Goal: Task Accomplishment & Management: Manage account settings

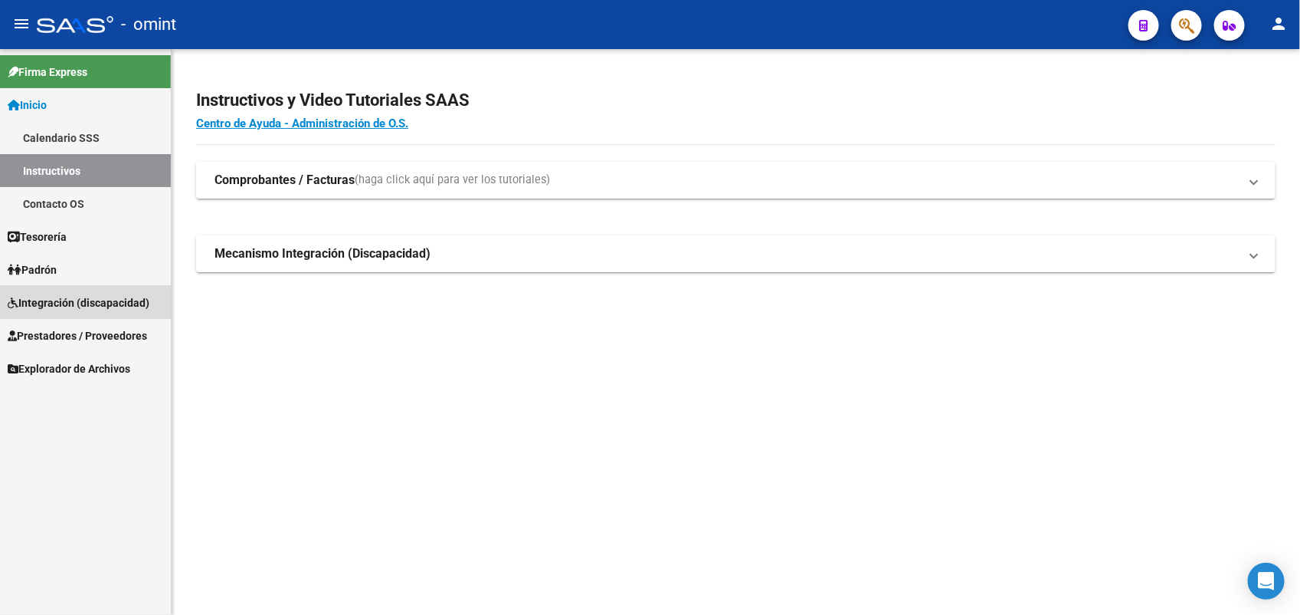
click at [92, 301] on span "Integración (discapacidad)" at bounding box center [79, 302] width 142 height 17
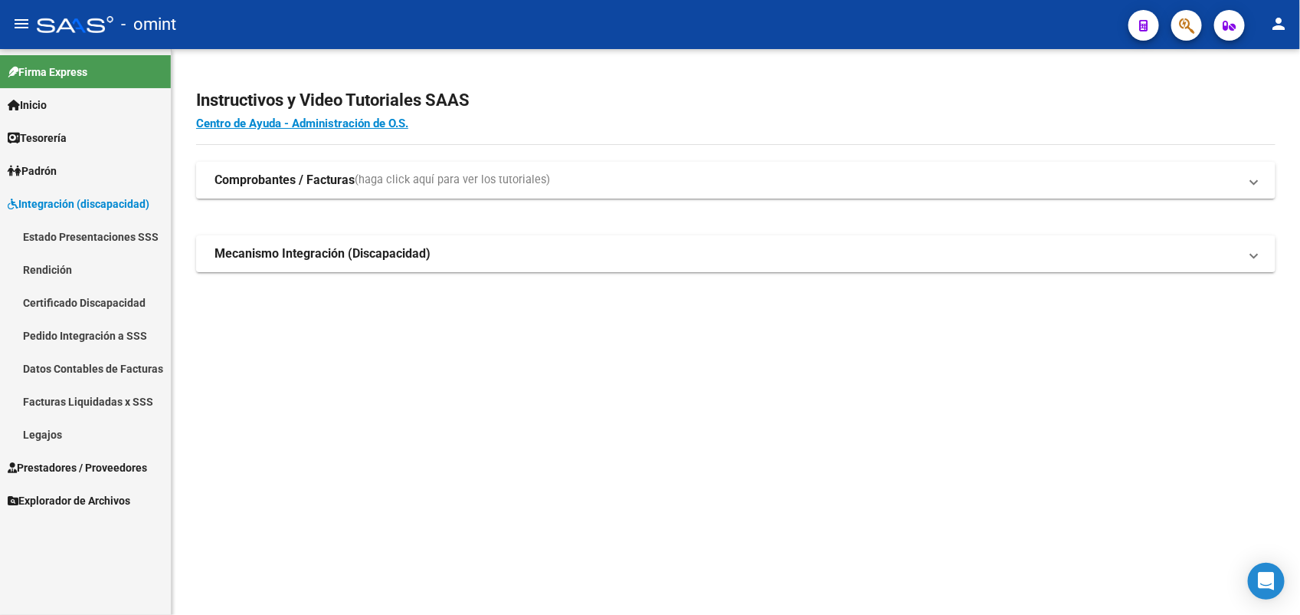
click at [83, 441] on link "Legajos" at bounding box center [85, 434] width 171 height 33
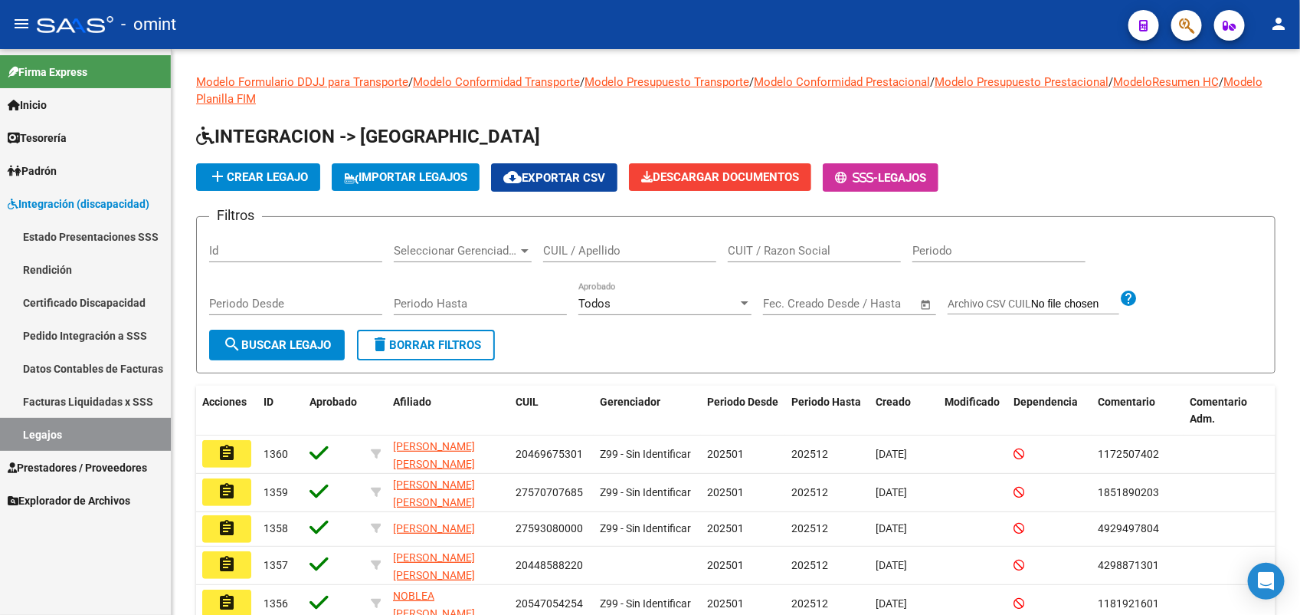
click at [93, 464] on span "Prestadores / Proveedores" at bounding box center [77, 467] width 139 height 17
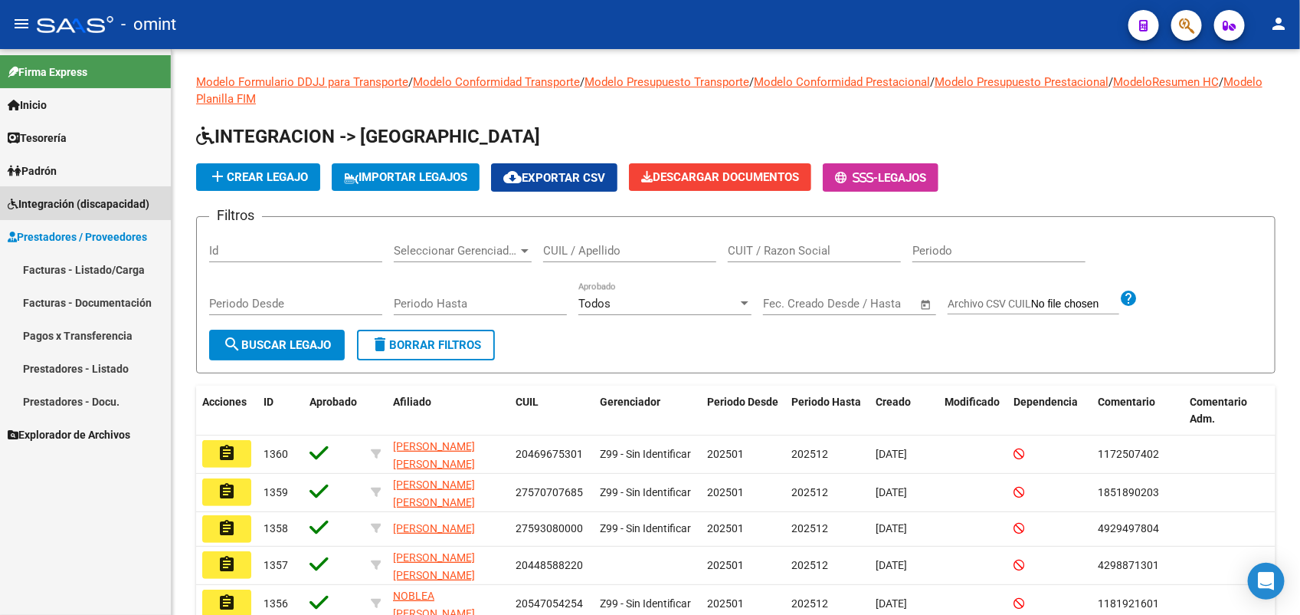
click at [78, 196] on span "Integración (discapacidad)" at bounding box center [79, 203] width 142 height 17
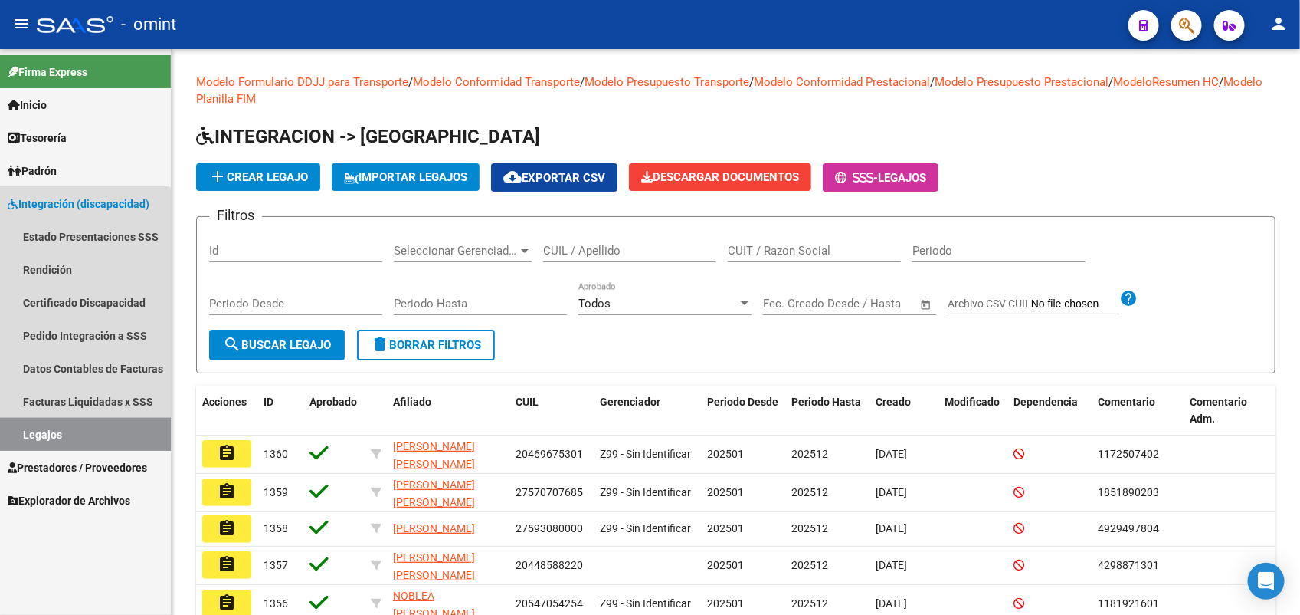
click at [67, 424] on link "Legajos" at bounding box center [85, 434] width 171 height 33
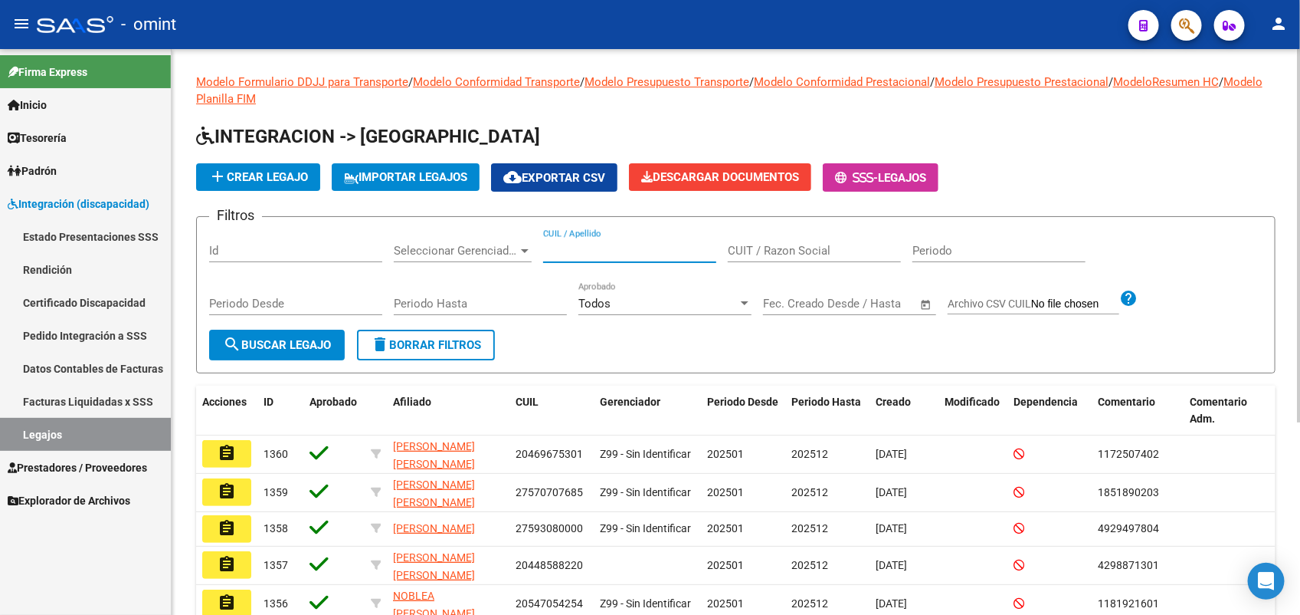
click at [568, 248] on input "CUIL / Apellido" at bounding box center [629, 251] width 173 height 14
paste input "20555178663"
type input "20555178663"
click at [284, 345] on span "search Buscar Legajo" at bounding box center [277, 345] width 108 height 14
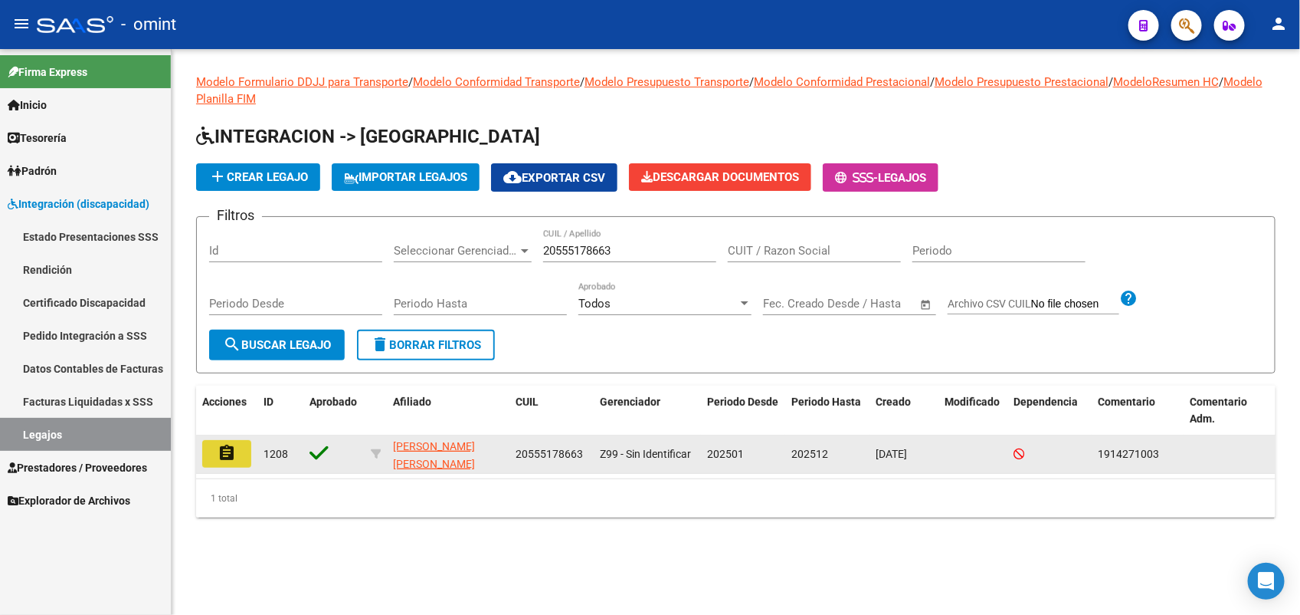
click at [219, 460] on button "assignment" at bounding box center [226, 454] width 49 height 28
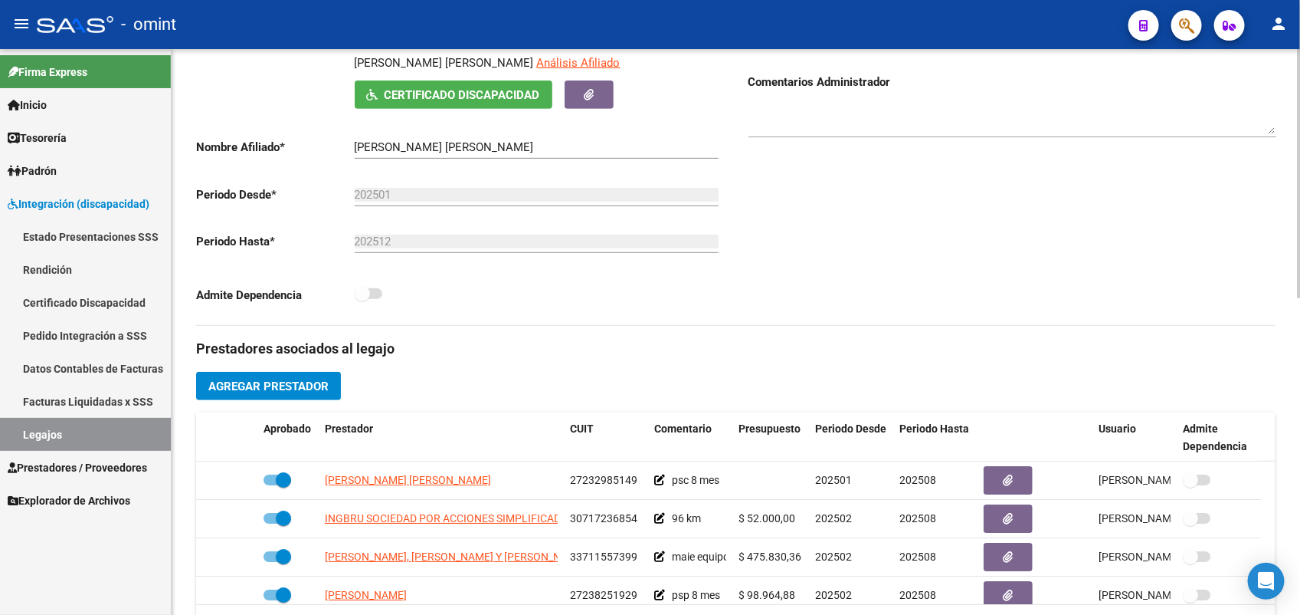
scroll to position [96, 0]
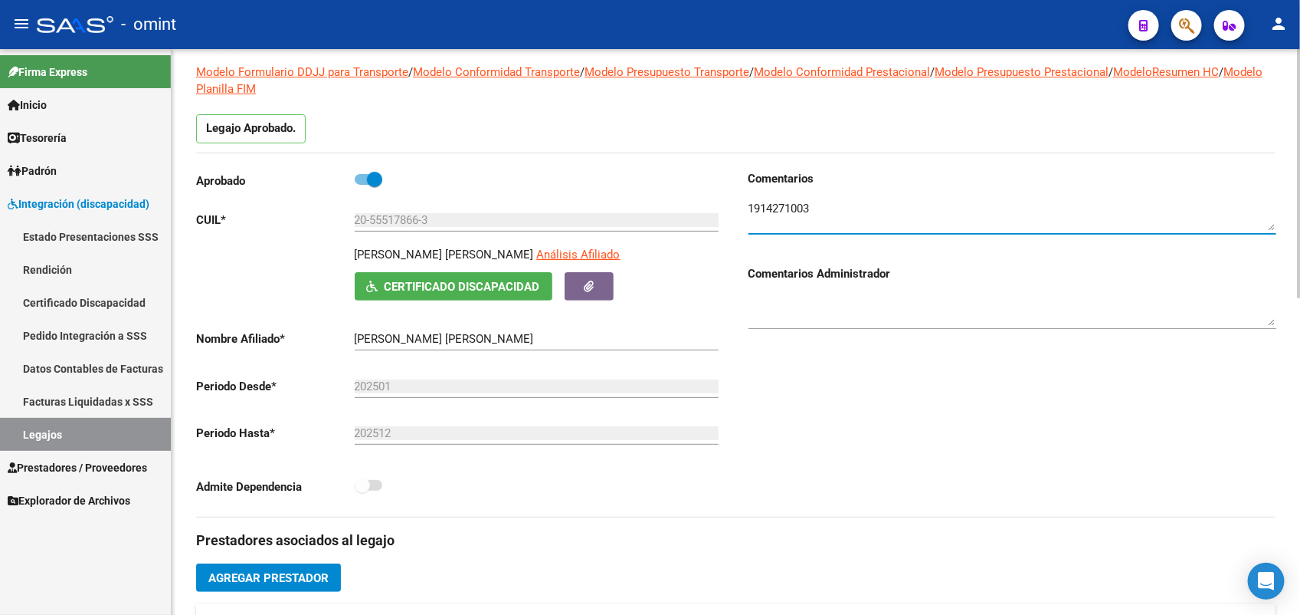
drag, startPoint x: 828, startPoint y: 202, endPoint x: 718, endPoint y: 205, distance: 110.4
click at [718, 205] on div "Aprobado CUIL * 20-55517866-3 Ingresar CUIL VELIZ FRANCISCO AGUSTIN Análisis Af…" at bounding box center [736, 343] width 1080 height 346
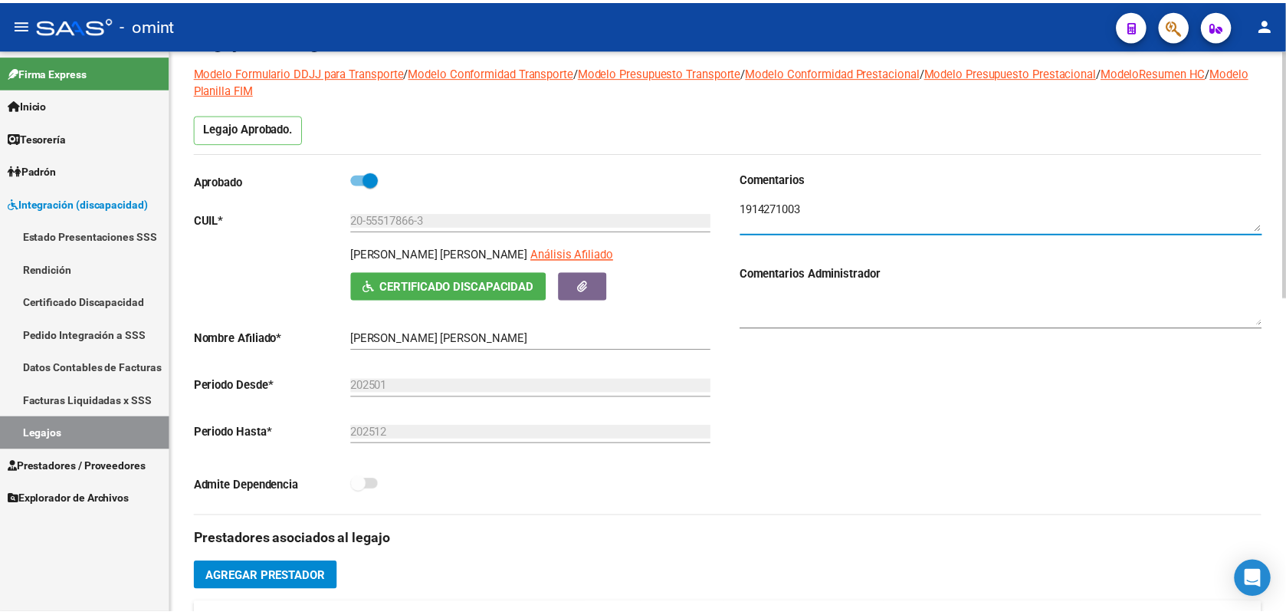
scroll to position [479, 0]
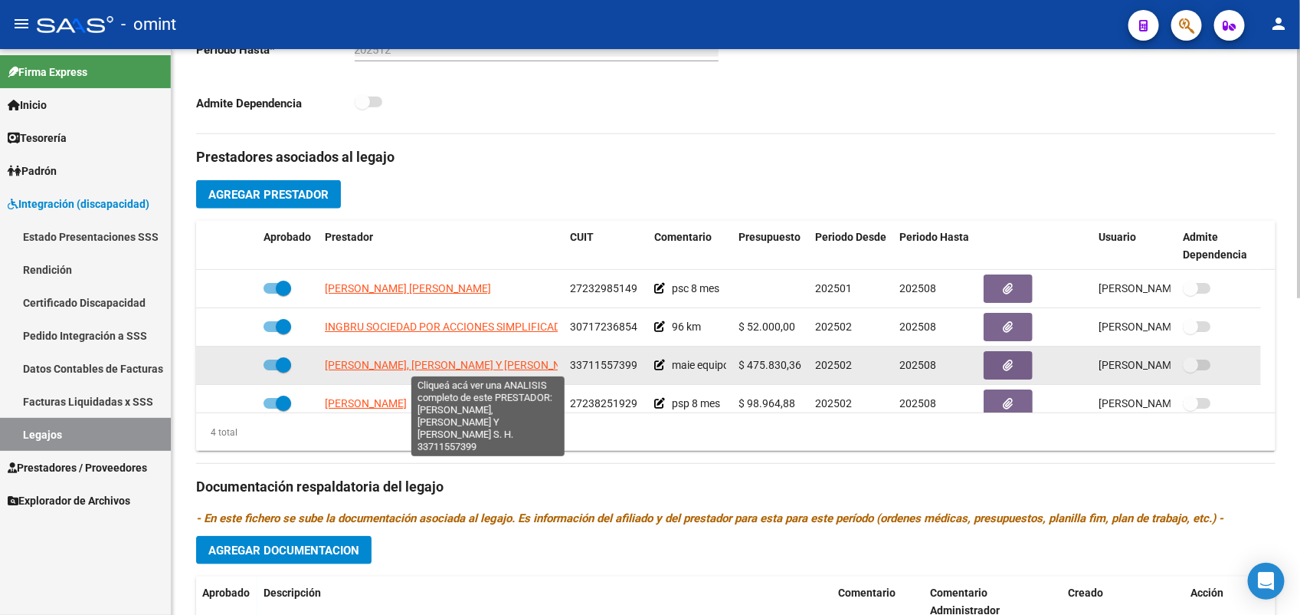
click at [425, 359] on span "MARCELA CASTRO, ROSANA MEZZAVILLA Y PAOLA NAVALON S. H." at bounding box center [468, 365] width 286 height 12
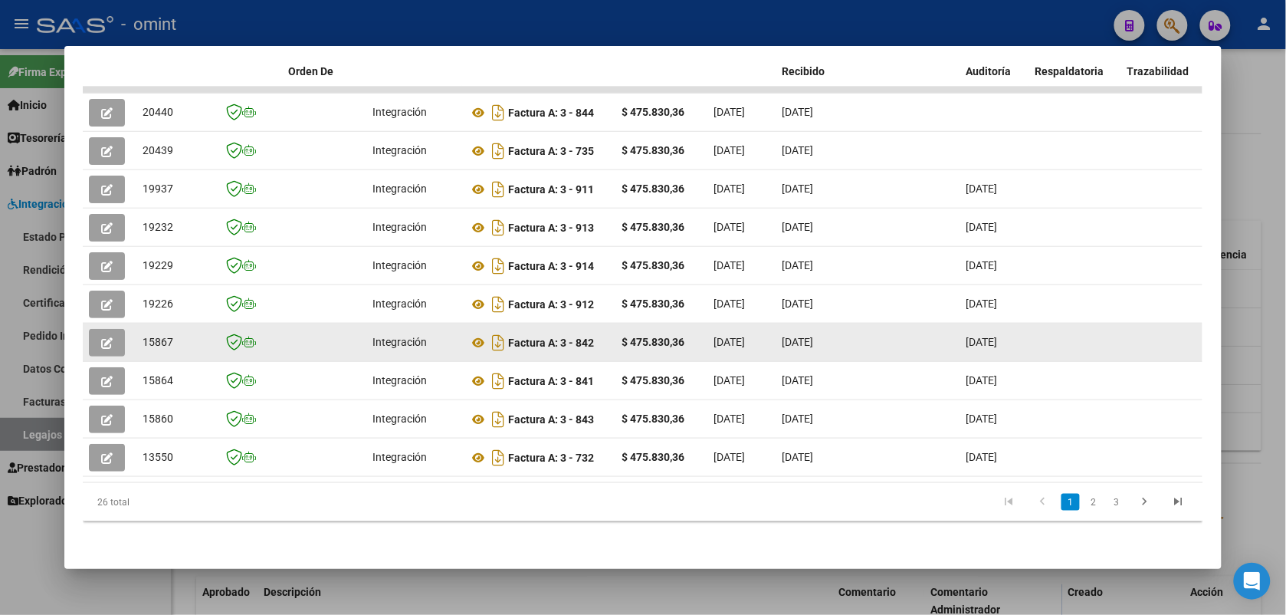
scroll to position [277, 0]
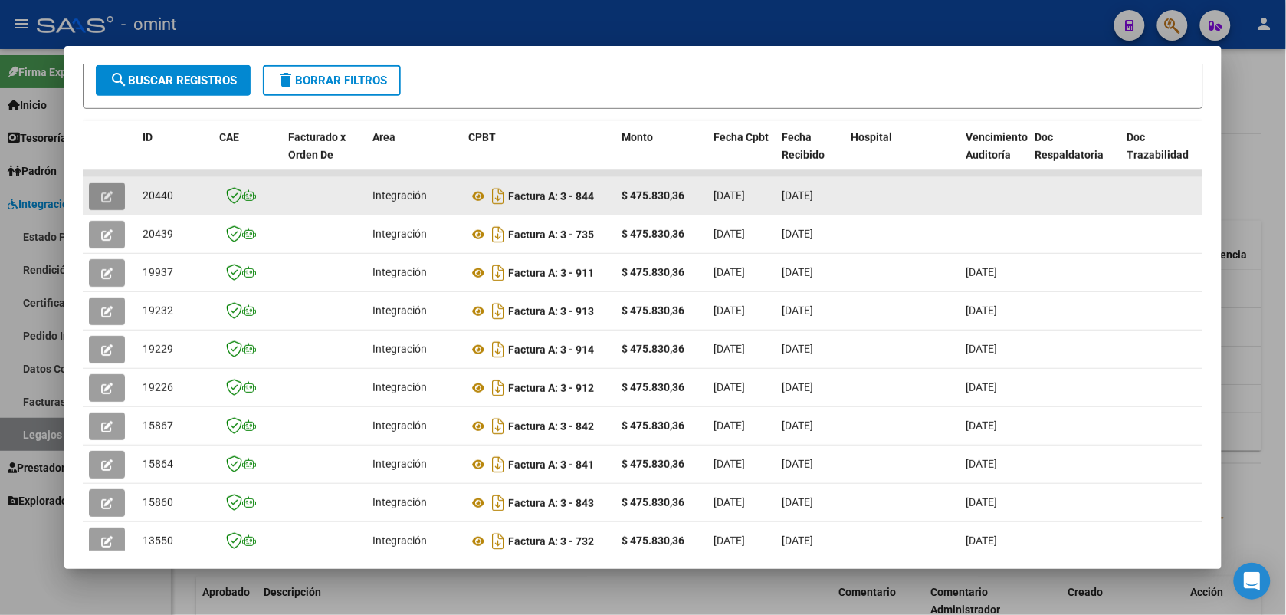
click at [109, 194] on button "button" at bounding box center [107, 196] width 36 height 28
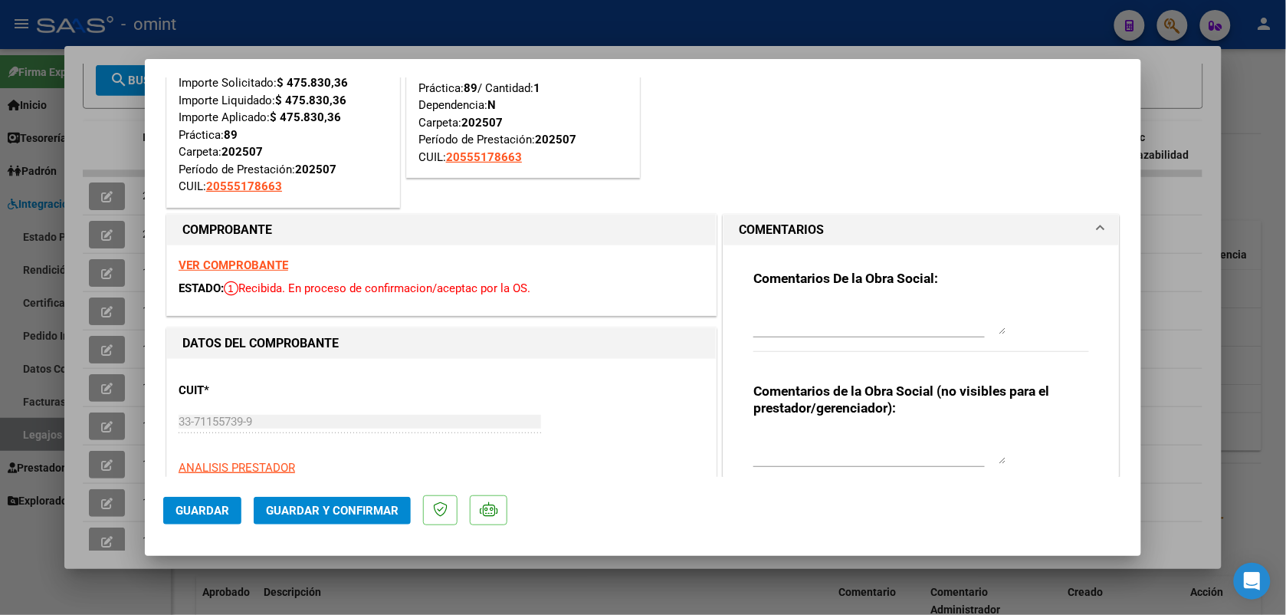
scroll to position [0, 0]
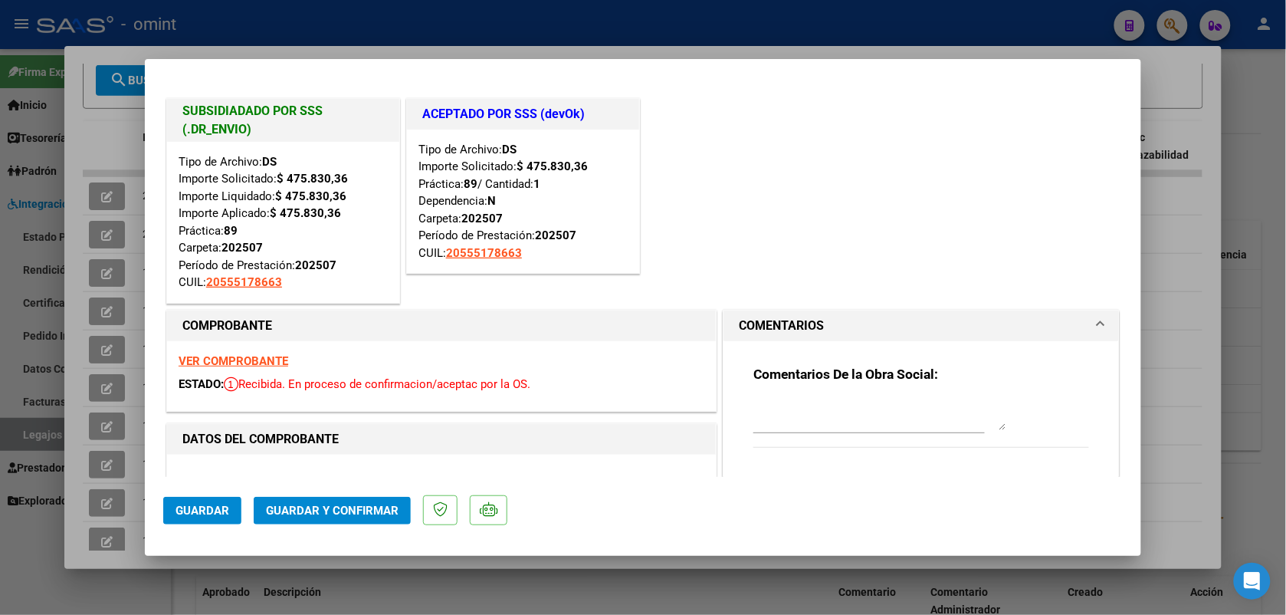
click at [261, 356] on strong "VER COMPROBANTE" at bounding box center [234, 361] width 110 height 14
click at [445, 31] on div at bounding box center [643, 307] width 1286 height 615
type input "$ 0,00"
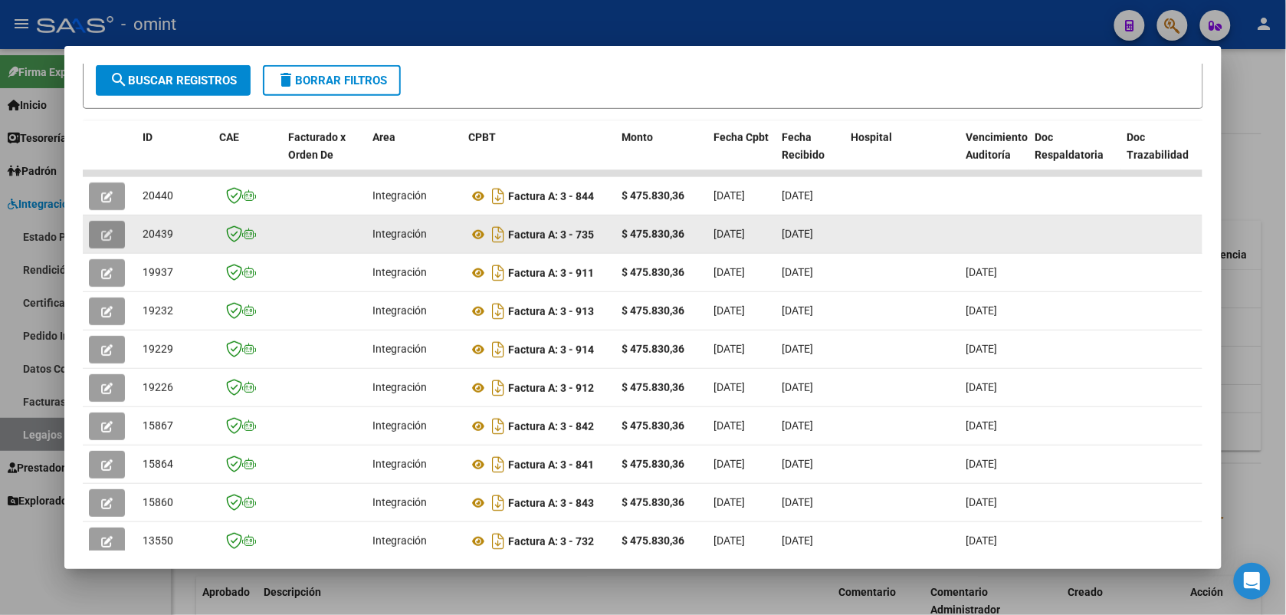
click at [104, 234] on icon "button" at bounding box center [106, 234] width 11 height 11
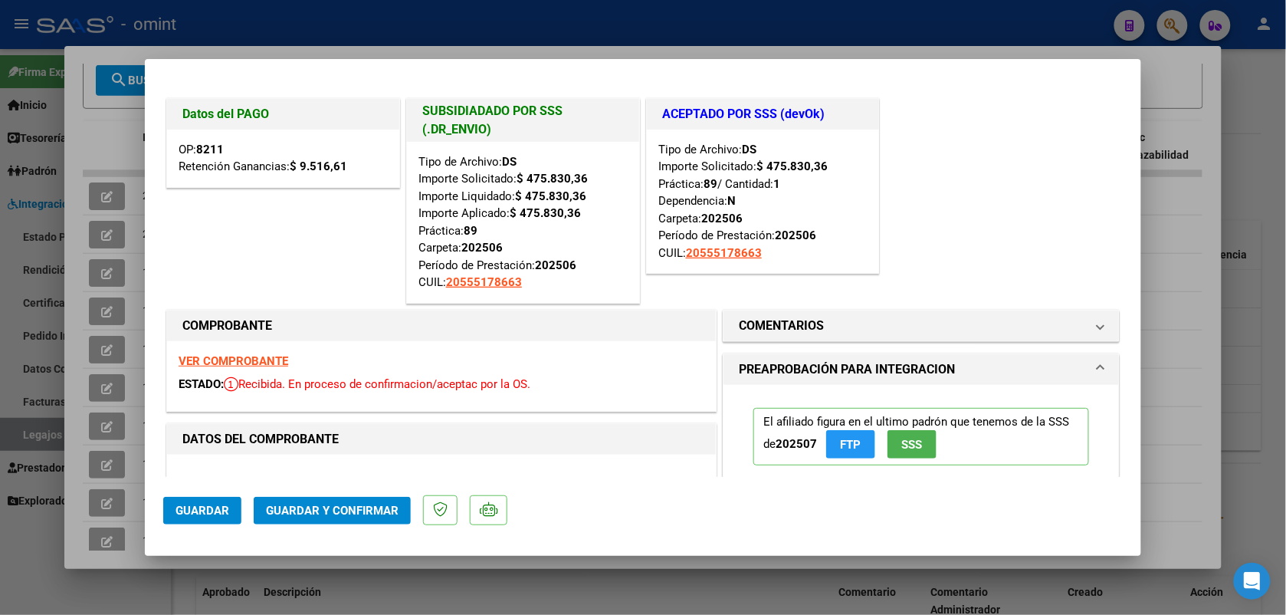
click at [439, 35] on div at bounding box center [643, 307] width 1286 height 615
type input "$ 0,00"
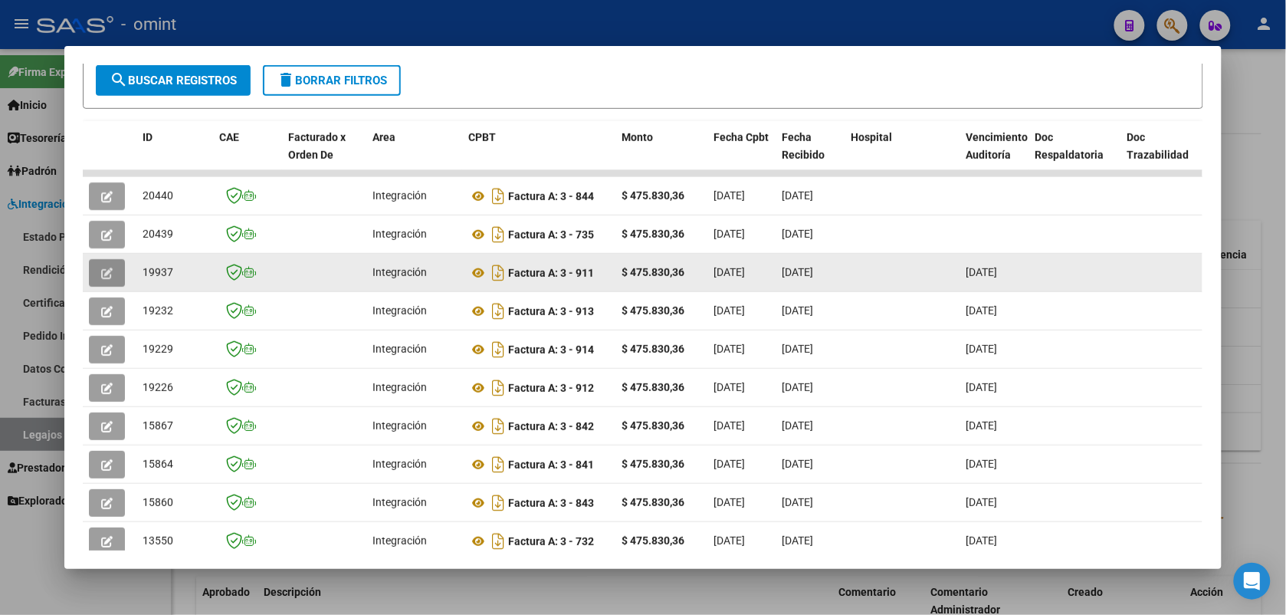
click at [110, 269] on button "button" at bounding box center [107, 273] width 36 height 28
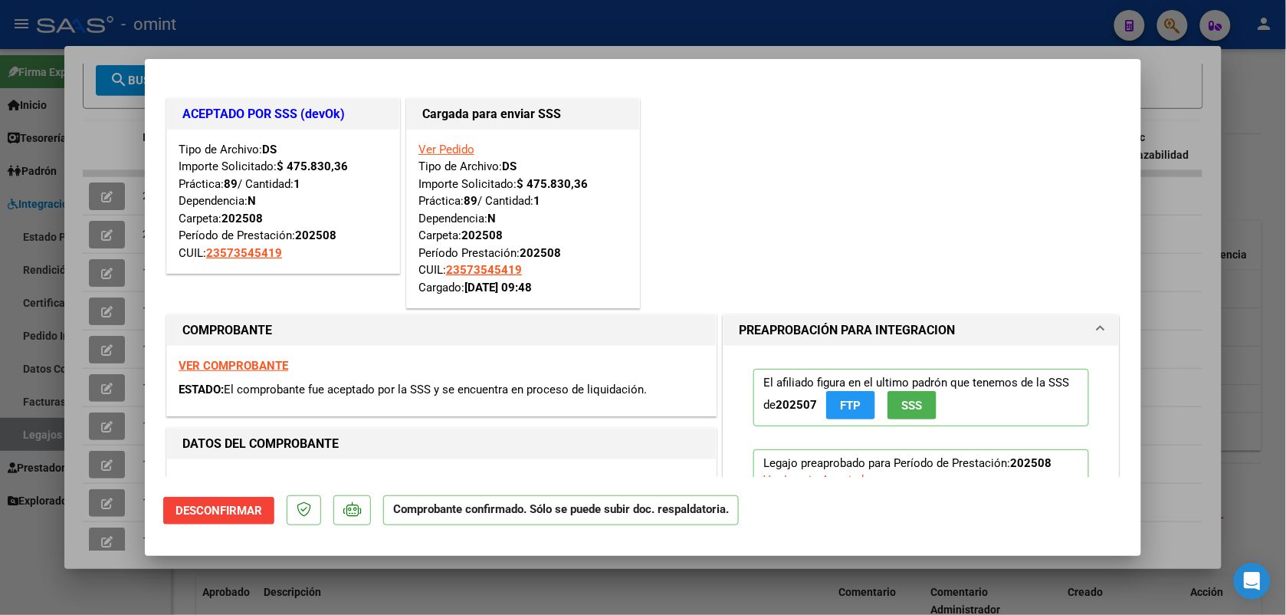
click at [399, 33] on div at bounding box center [643, 307] width 1286 height 615
type input "$ 0,00"
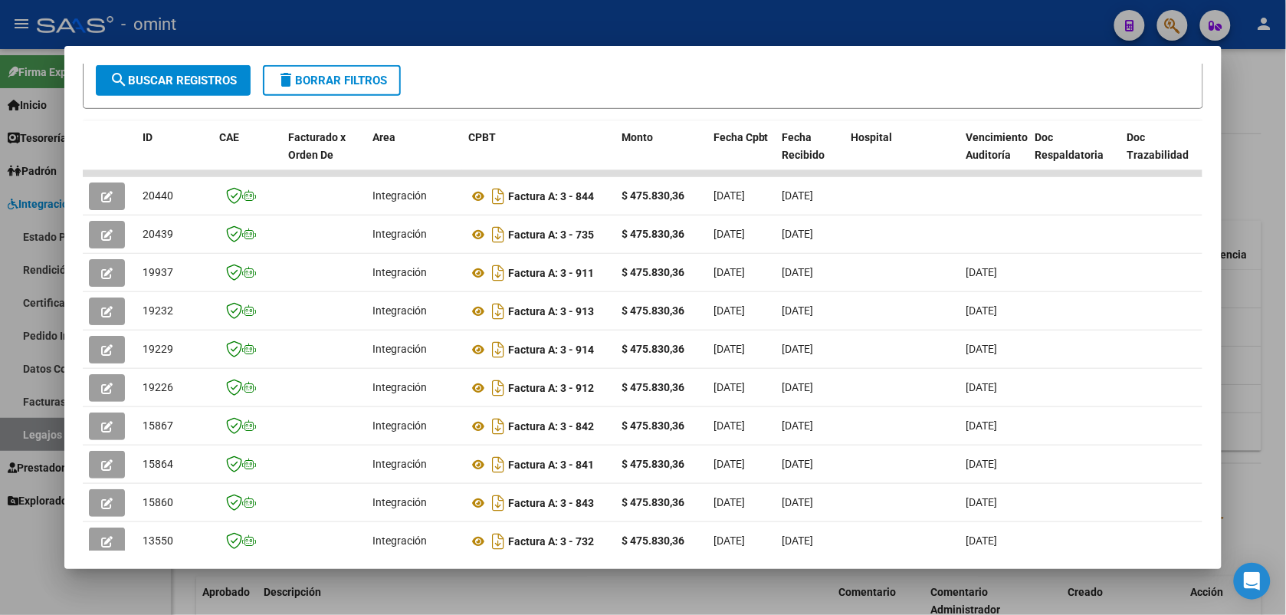
click at [404, 18] on div at bounding box center [643, 307] width 1286 height 615
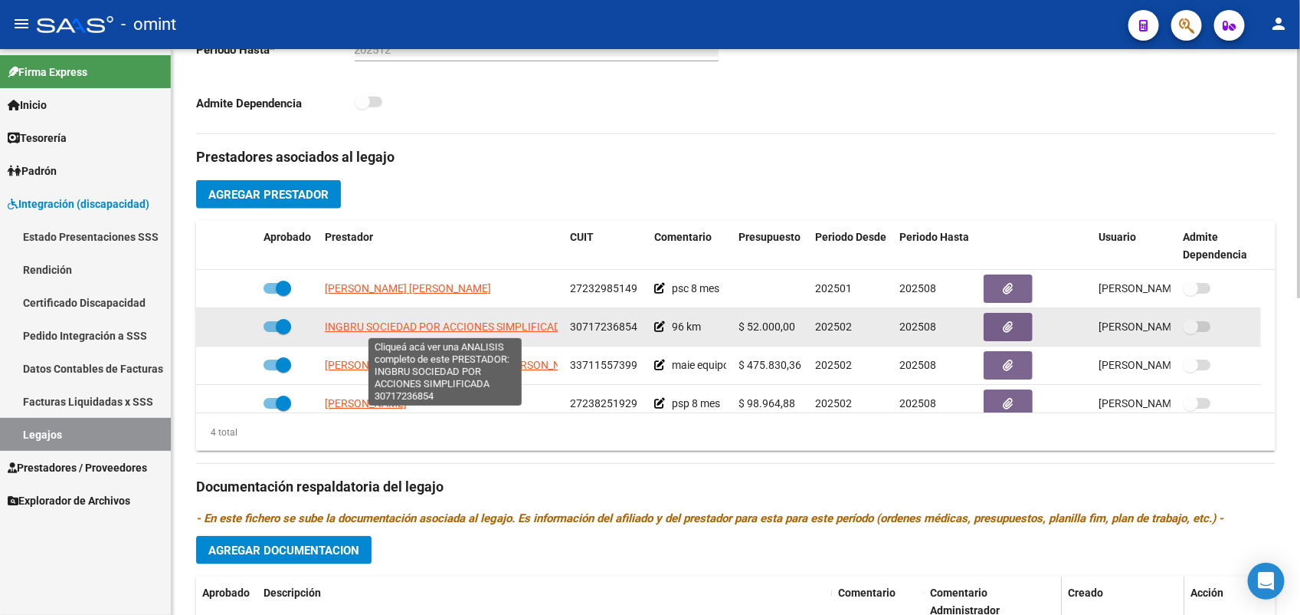
click at [392, 326] on span "INGBRU SOCIEDAD POR ACCIONES SIMPLIFICADA" at bounding box center [446, 326] width 243 height 12
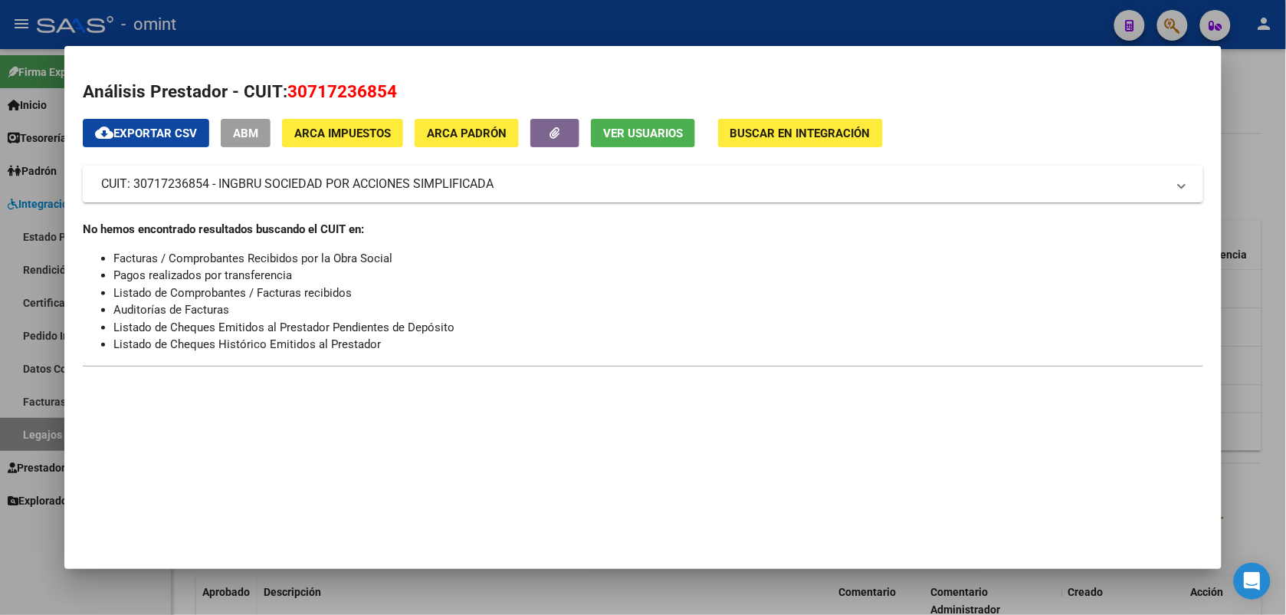
click at [448, 27] on div at bounding box center [643, 307] width 1286 height 615
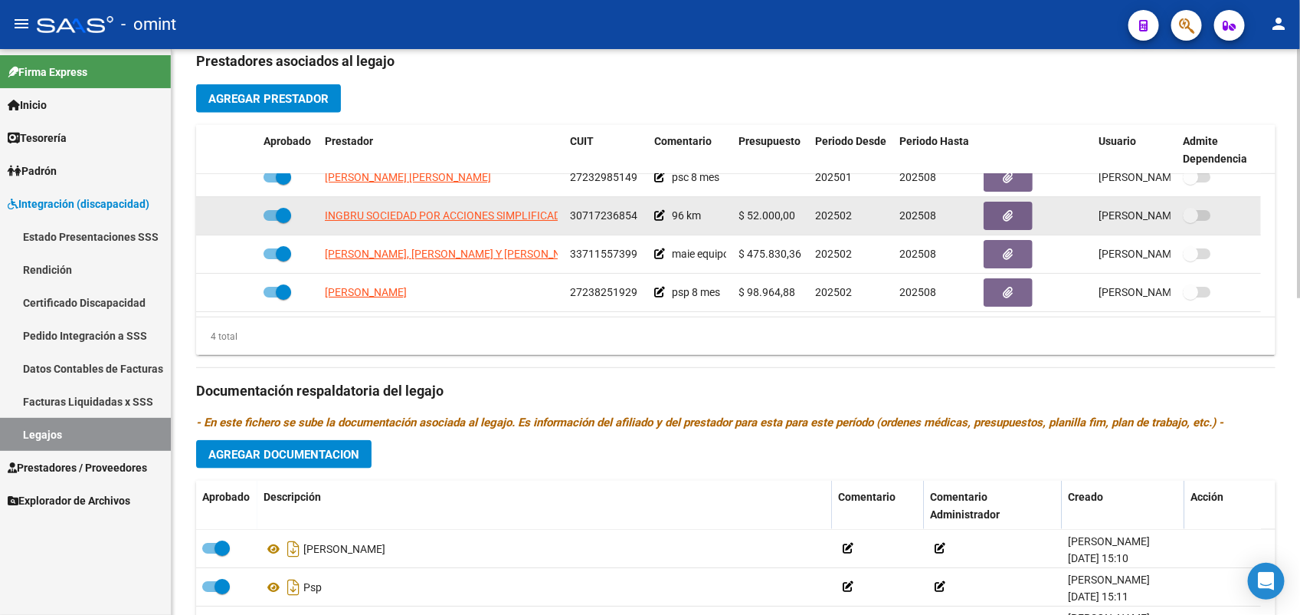
scroll to position [718, 0]
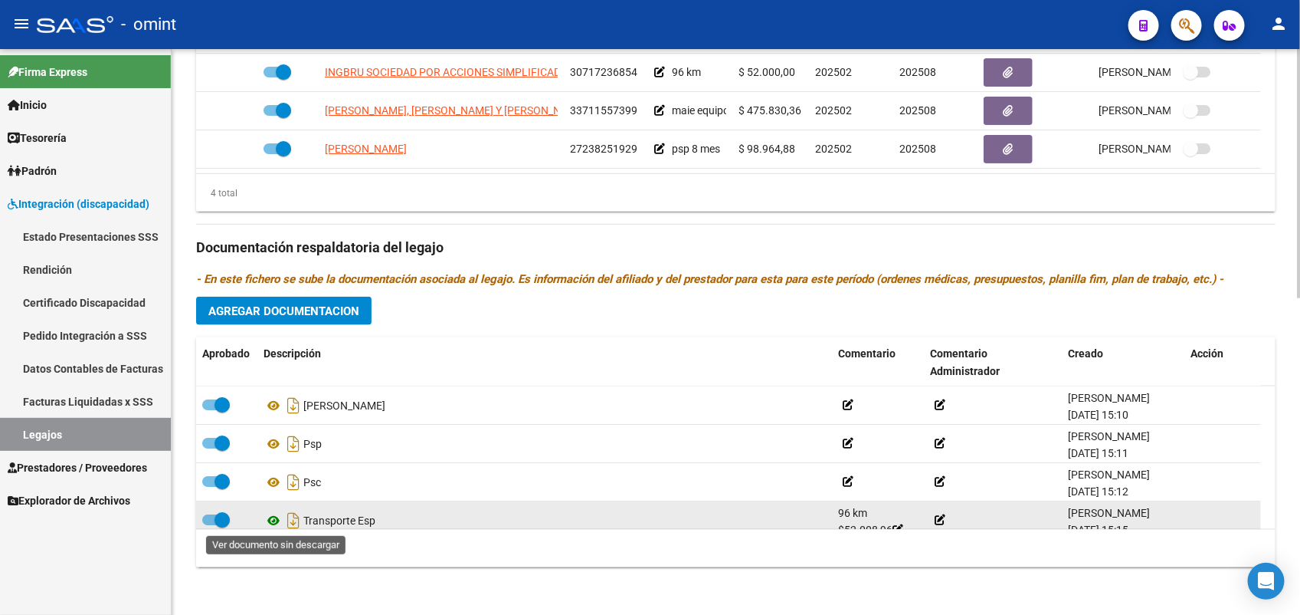
click at [272, 514] on icon at bounding box center [274, 520] width 20 height 18
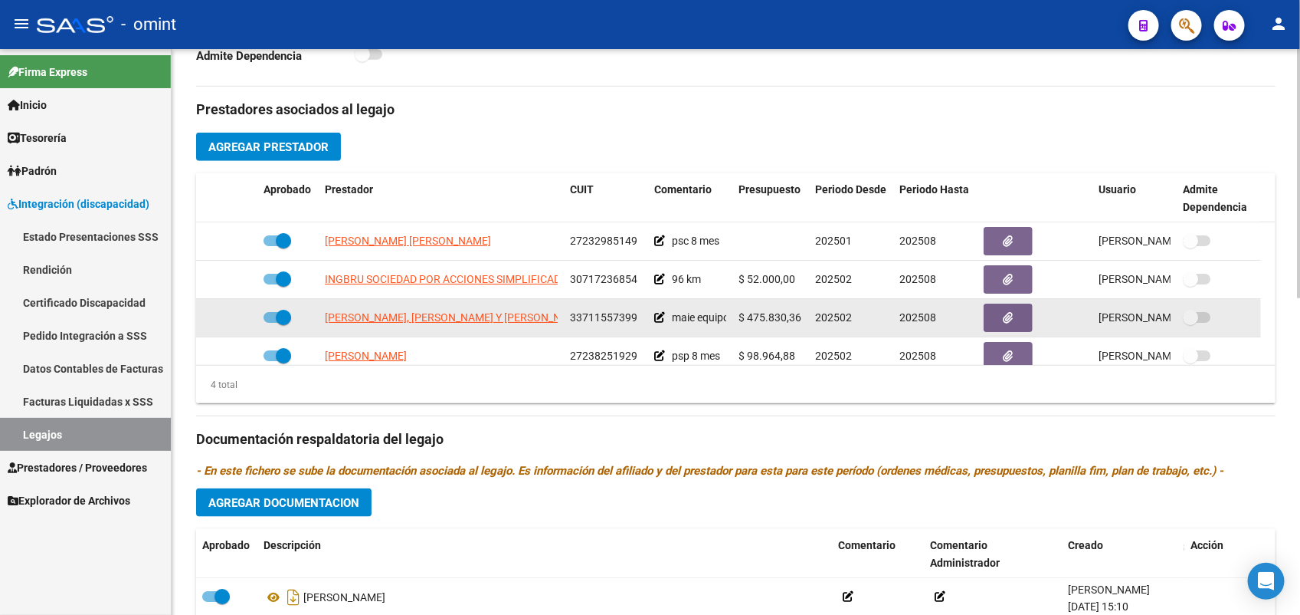
scroll to position [16, 0]
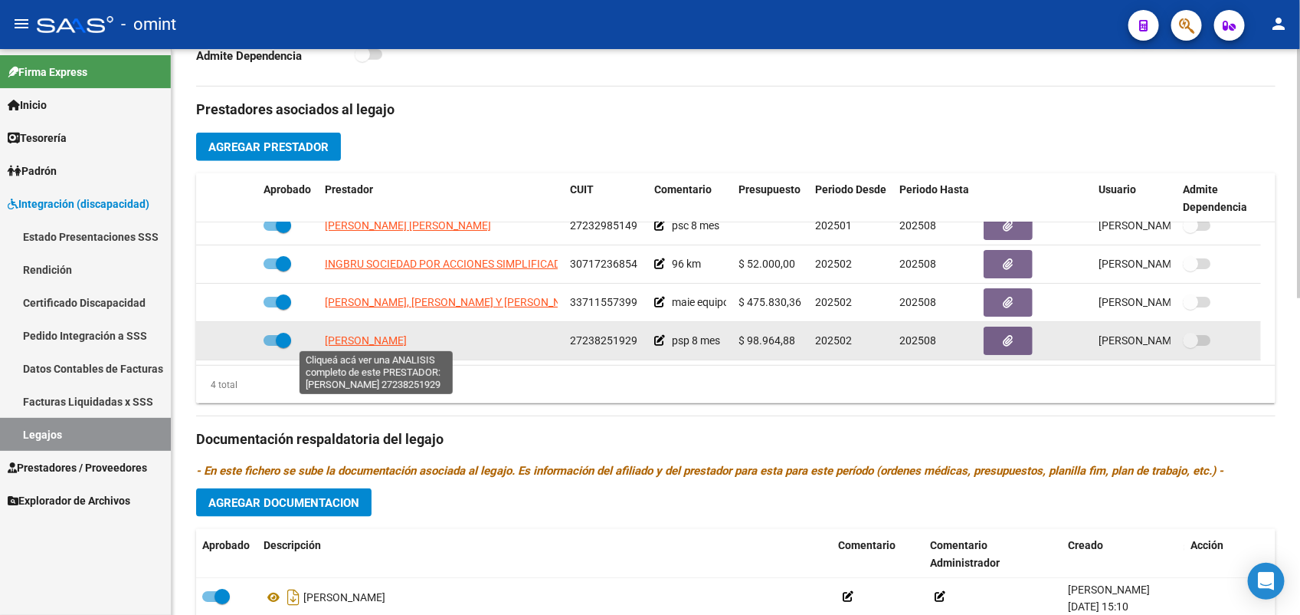
click at [407, 337] on span "FERNANDEZ LORENA" at bounding box center [366, 340] width 82 height 12
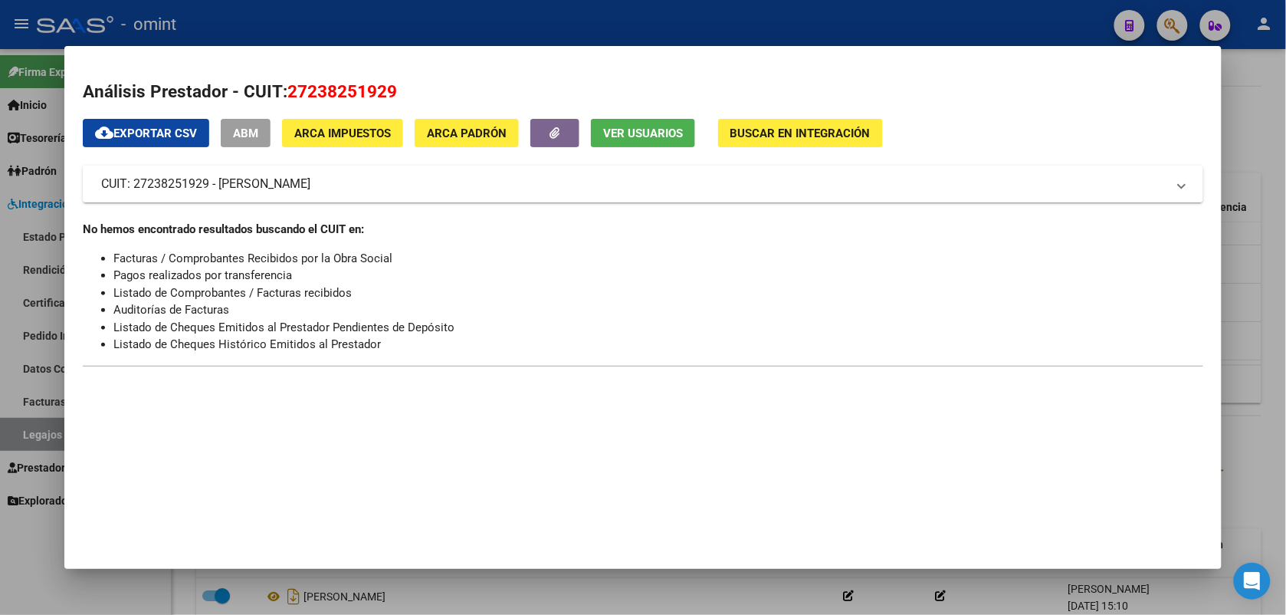
click at [506, 28] on div at bounding box center [643, 307] width 1286 height 615
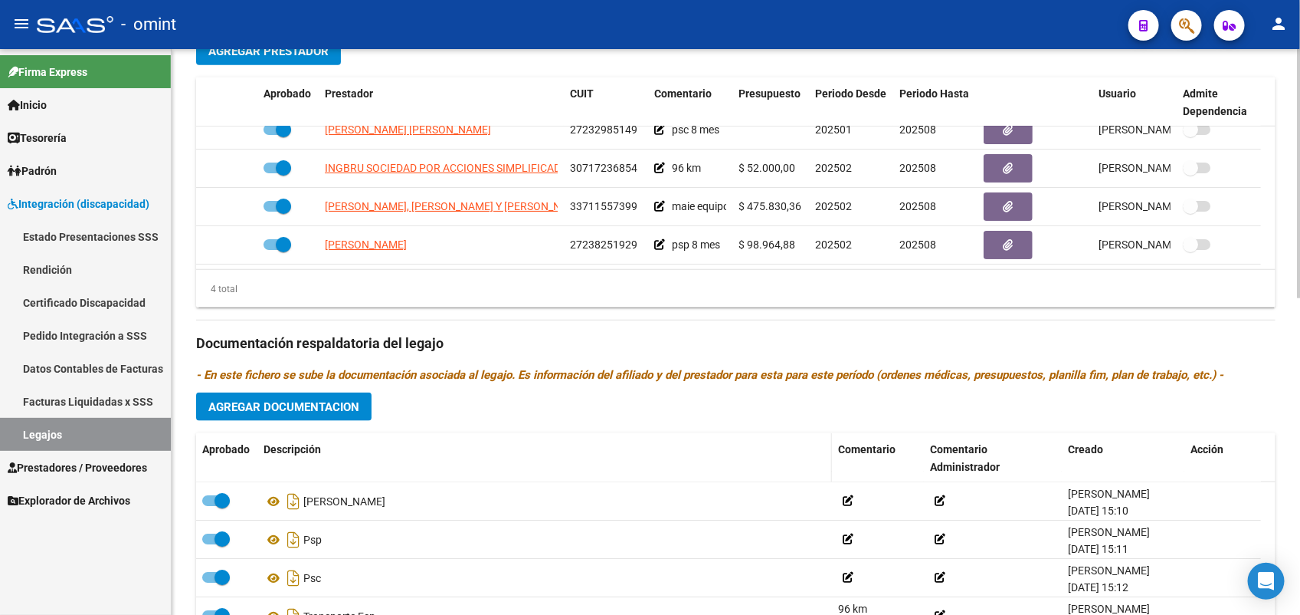
scroll to position [718, 0]
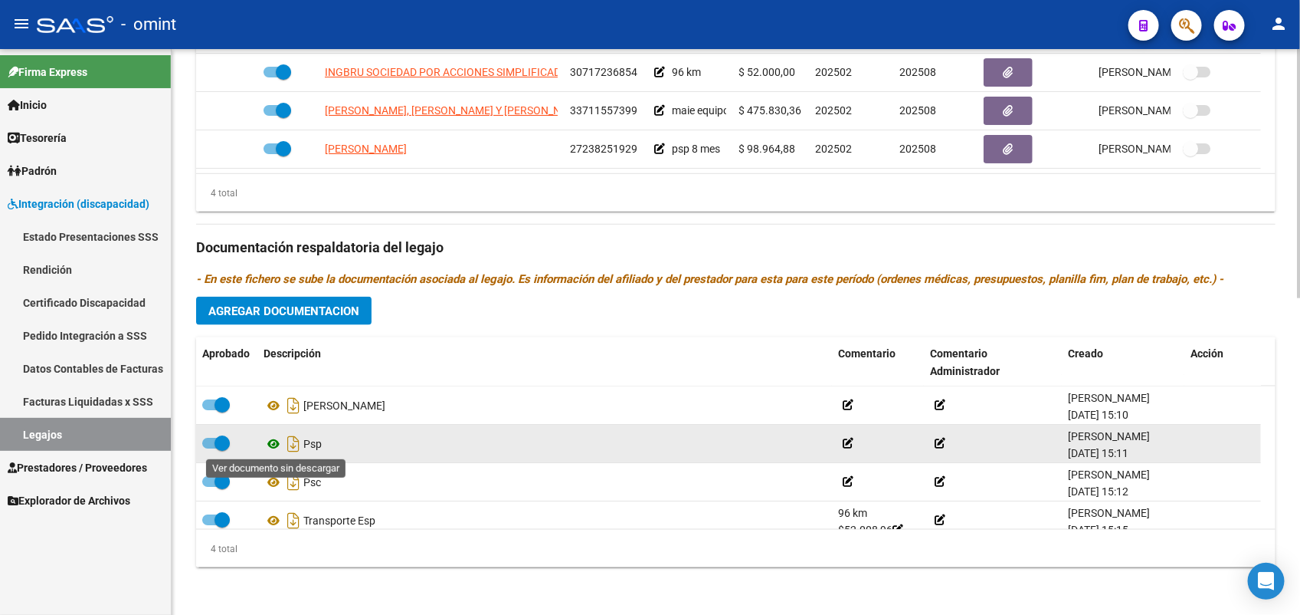
click at [272, 439] on icon at bounding box center [274, 444] width 20 height 18
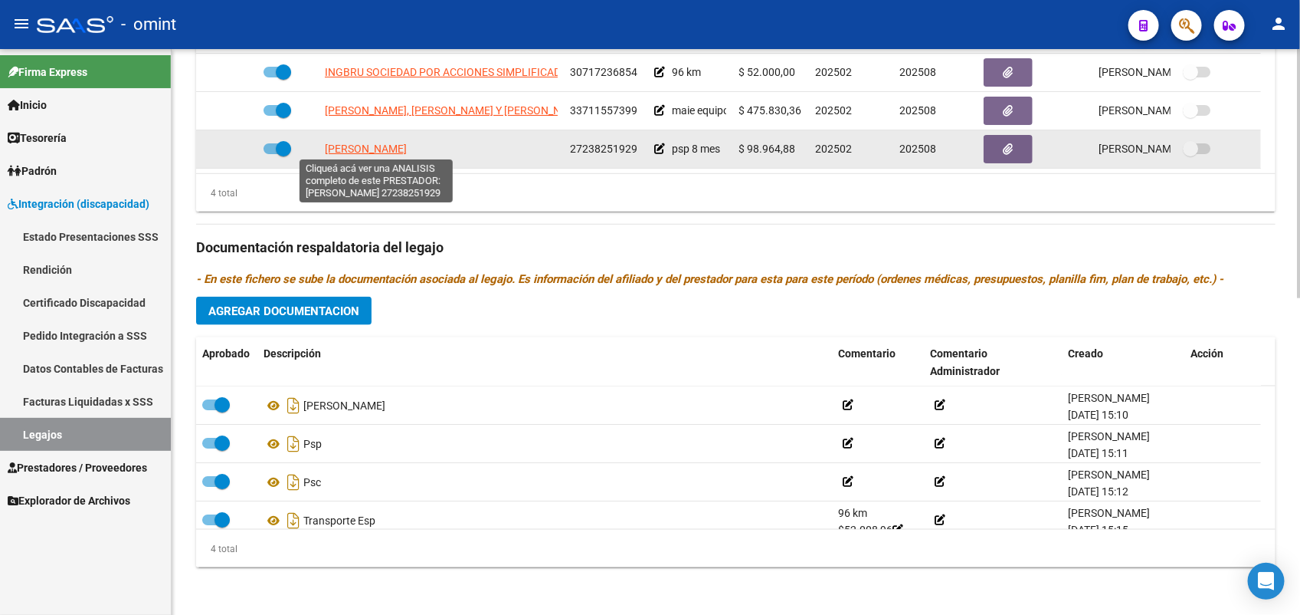
click at [404, 144] on span "FERNANDEZ LORENA" at bounding box center [366, 149] width 82 height 12
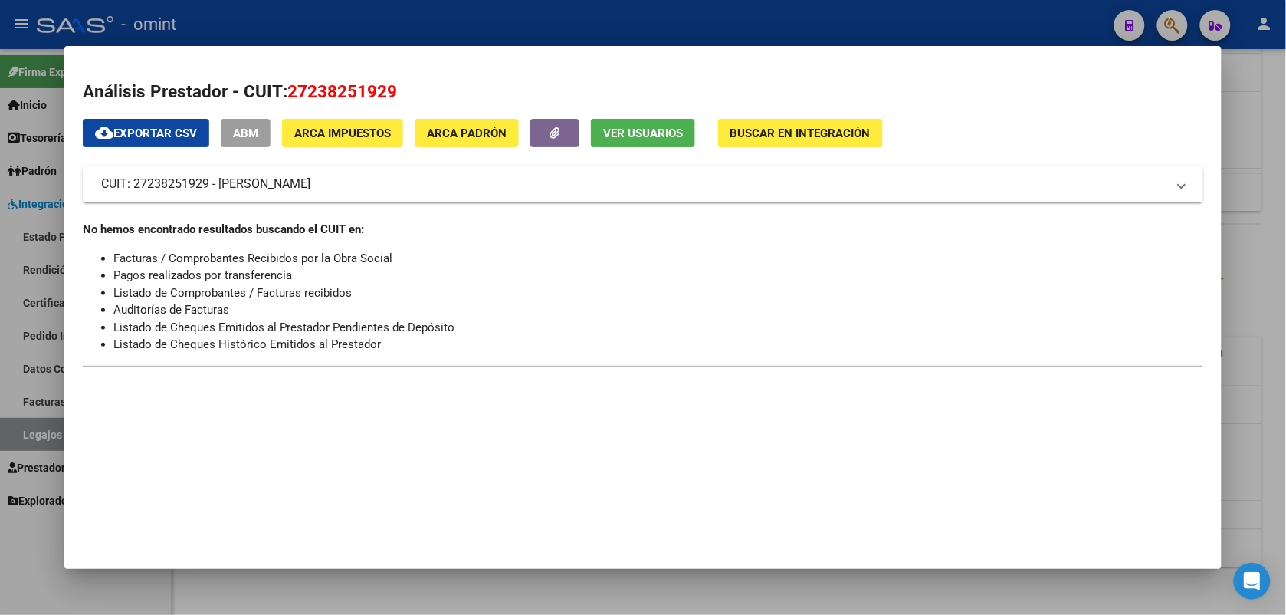
click at [438, 19] on div at bounding box center [643, 307] width 1286 height 615
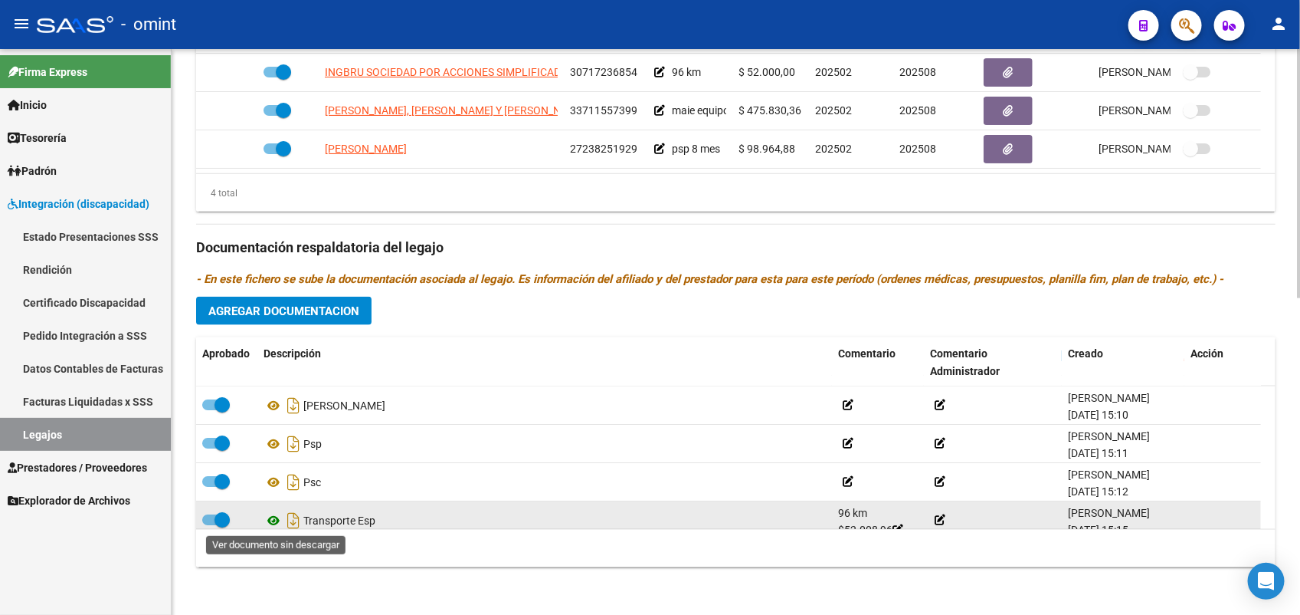
click at [271, 518] on icon at bounding box center [274, 520] width 20 height 18
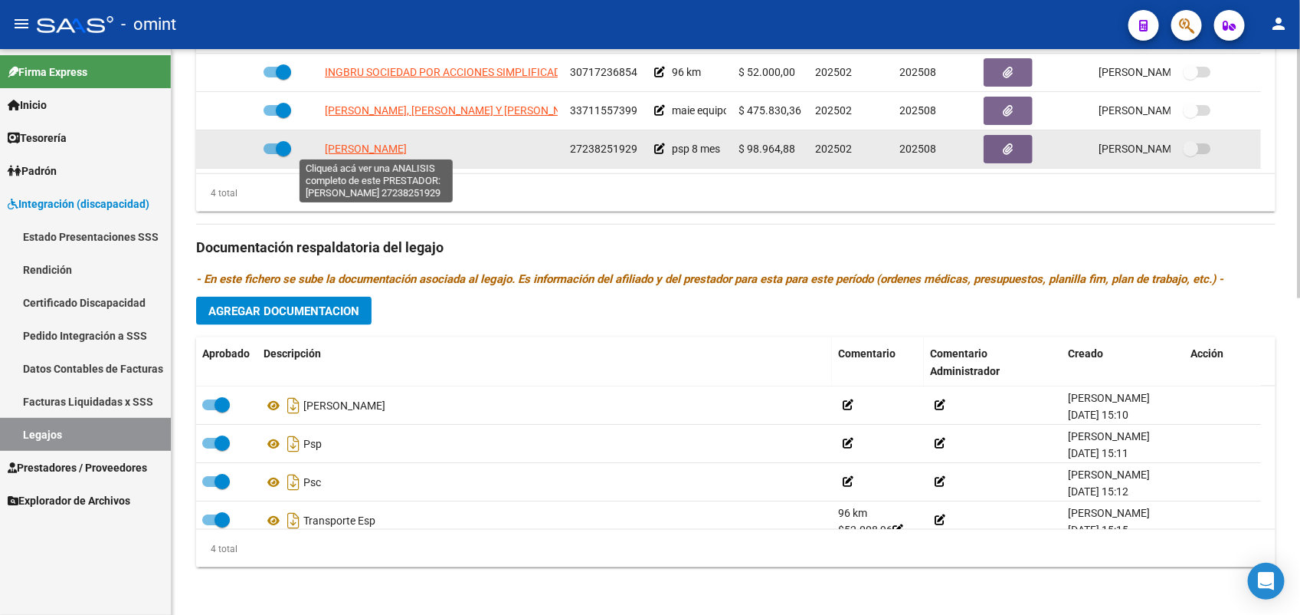
click at [398, 148] on span "FERNANDEZ LORENA" at bounding box center [366, 149] width 82 height 12
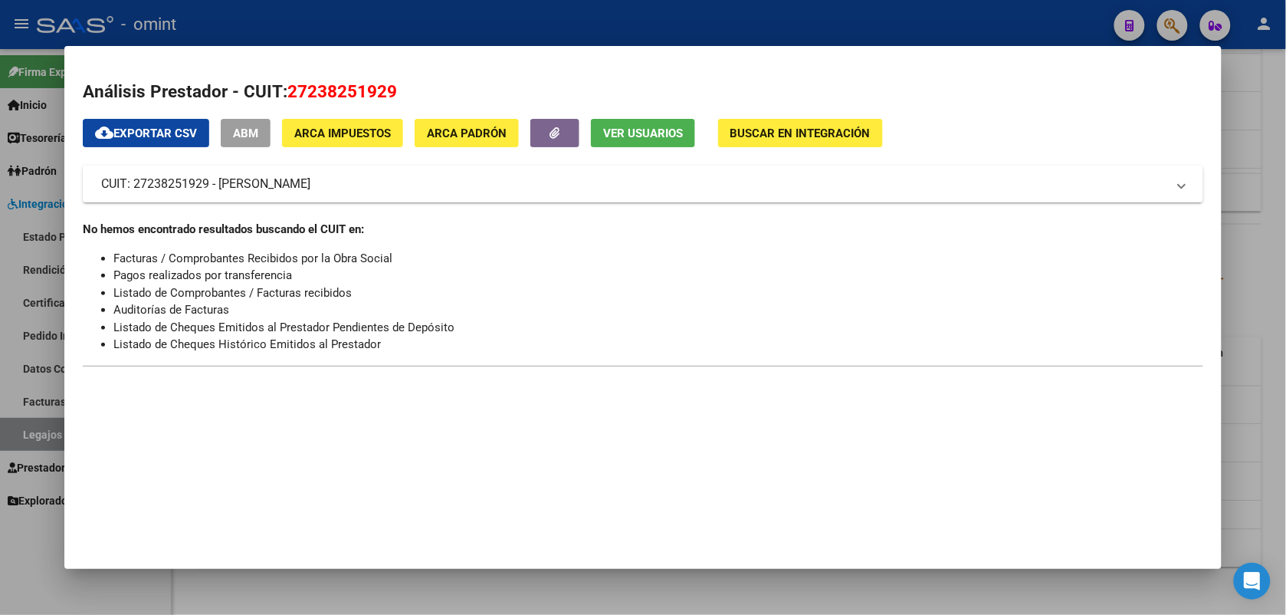
click at [333, 25] on div at bounding box center [643, 307] width 1286 height 615
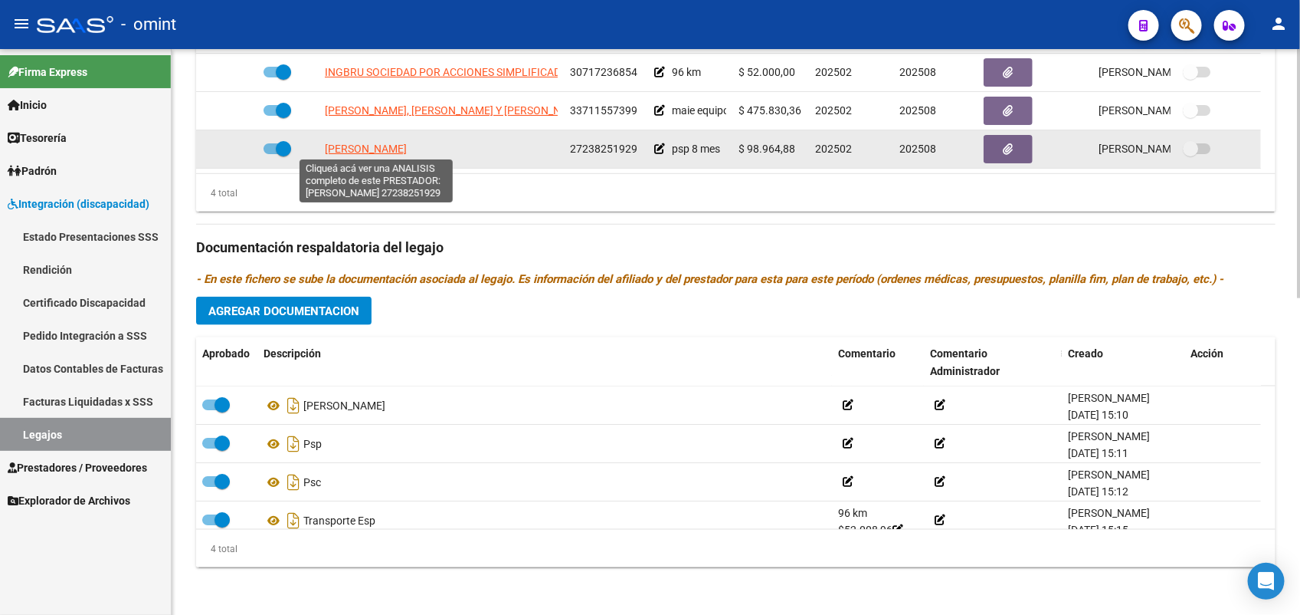
click at [383, 143] on span "FERNANDEZ LORENA" at bounding box center [366, 149] width 82 height 12
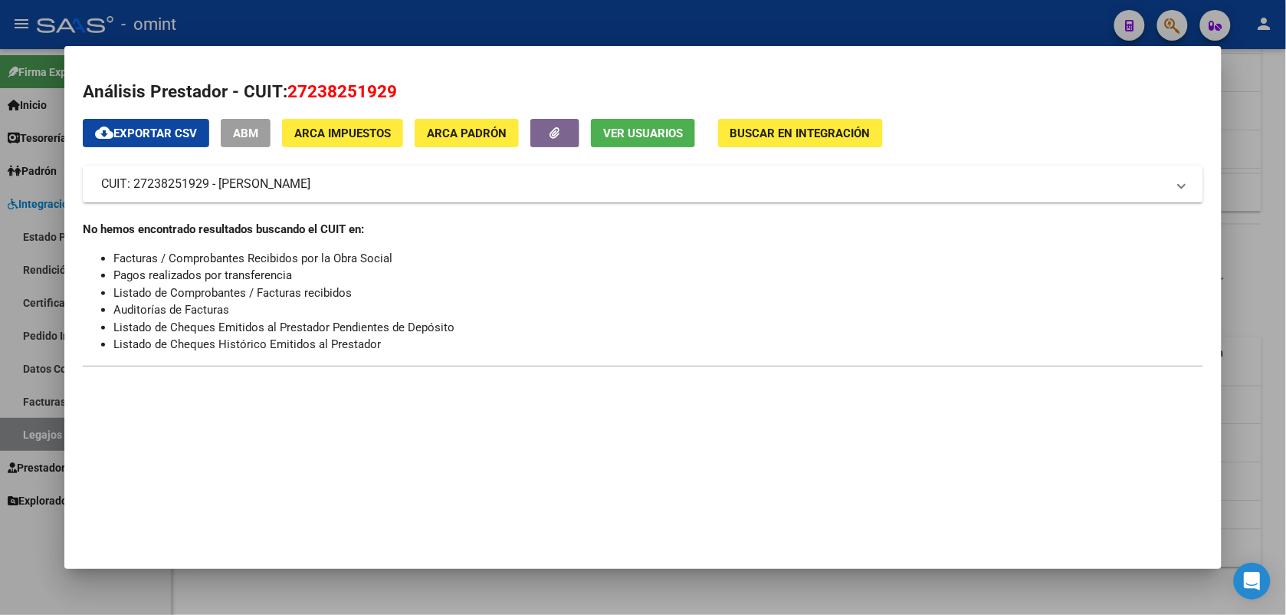
click at [354, 24] on div at bounding box center [643, 307] width 1286 height 615
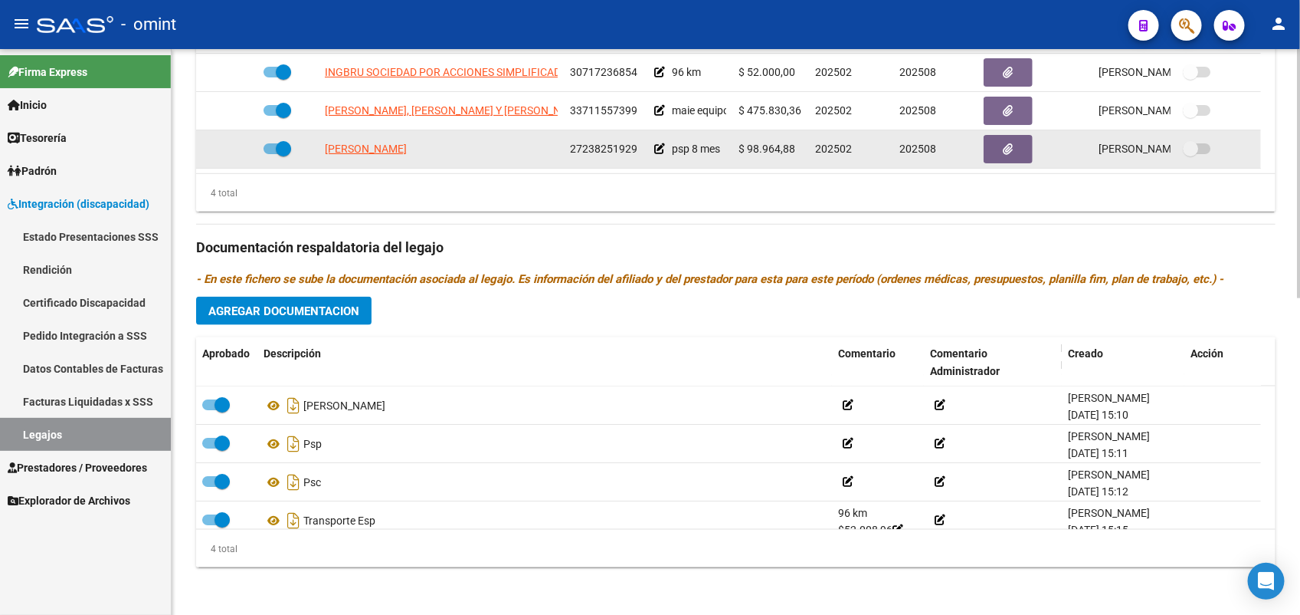
drag, startPoint x: 635, startPoint y: 143, endPoint x: 568, endPoint y: 152, distance: 67.2
click at [568, 152] on datatable-body-cell "27238251929" at bounding box center [606, 149] width 84 height 38
drag, startPoint x: 568, startPoint y: 152, endPoint x: 582, endPoint y: 148, distance: 15.1
copy span "27238251929"
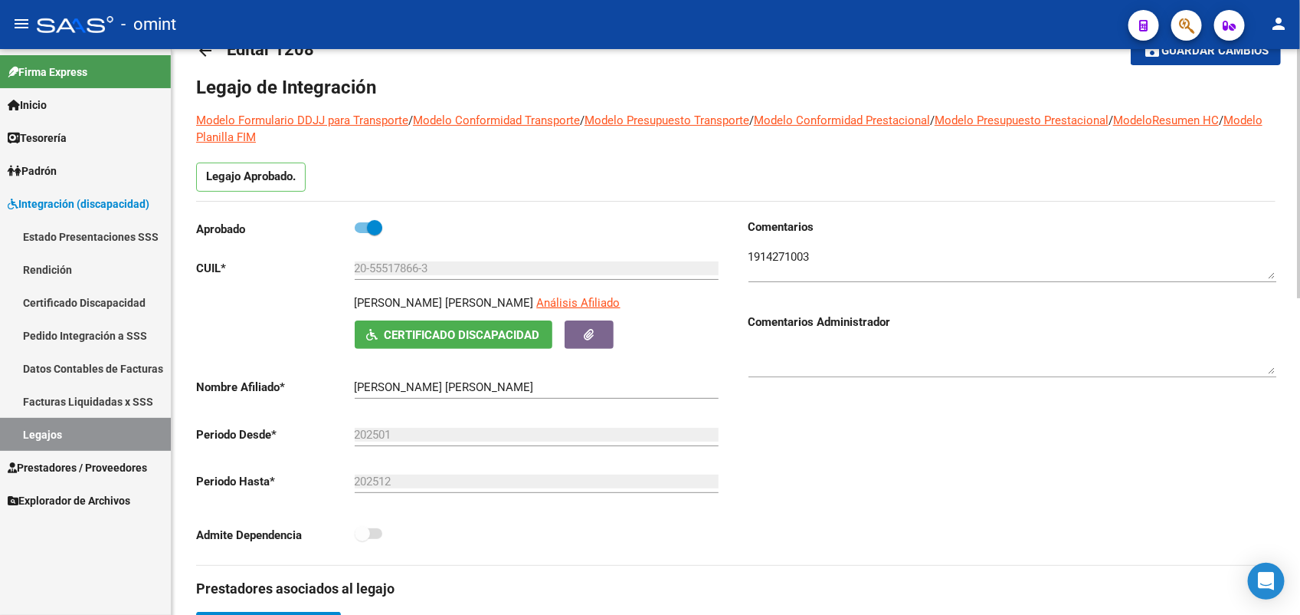
scroll to position [0, 0]
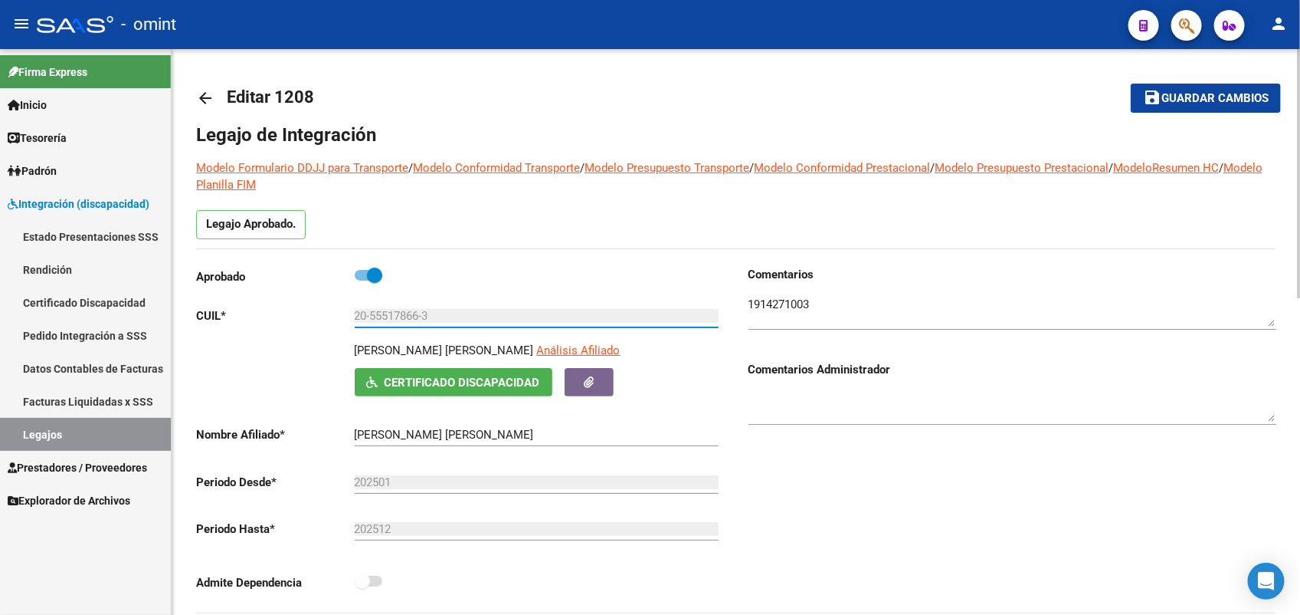
drag, startPoint x: 444, startPoint y: 319, endPoint x: 331, endPoint y: 315, distance: 113.5
click at [331, 315] on app-form-text-field "CUIL * 20-55517866-3 Ingresar CUIL" at bounding box center [457, 316] width 523 height 14
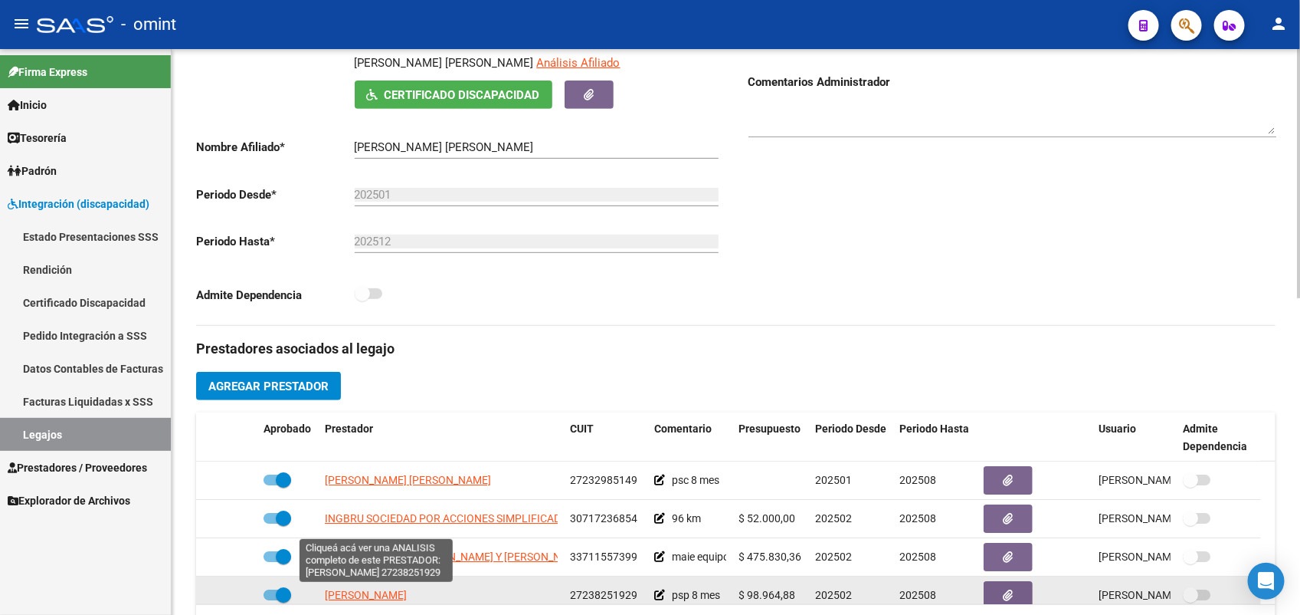
click at [407, 589] on span "FERNANDEZ LORENA" at bounding box center [366, 595] width 82 height 12
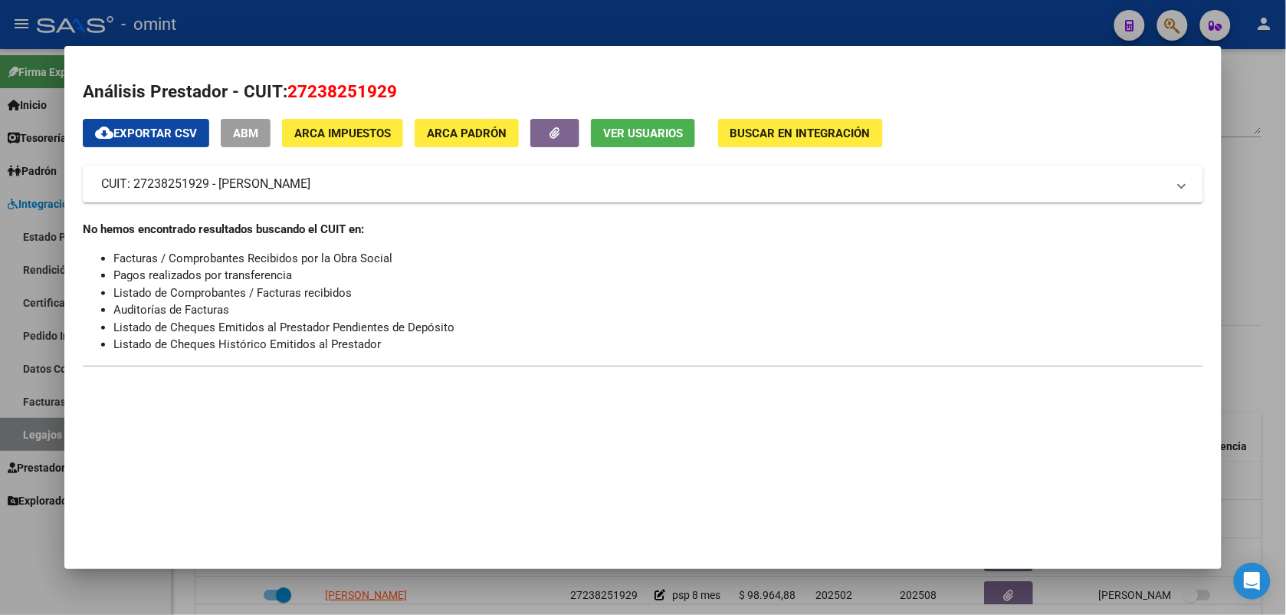
click at [393, 23] on div at bounding box center [643, 307] width 1286 height 615
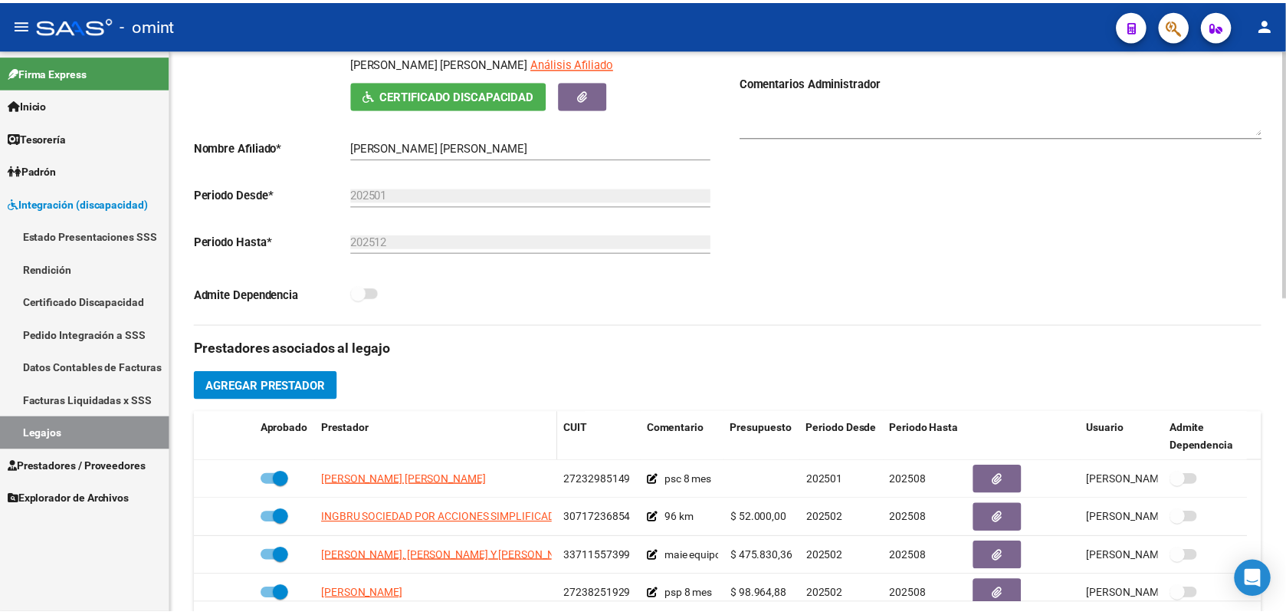
scroll to position [479, 0]
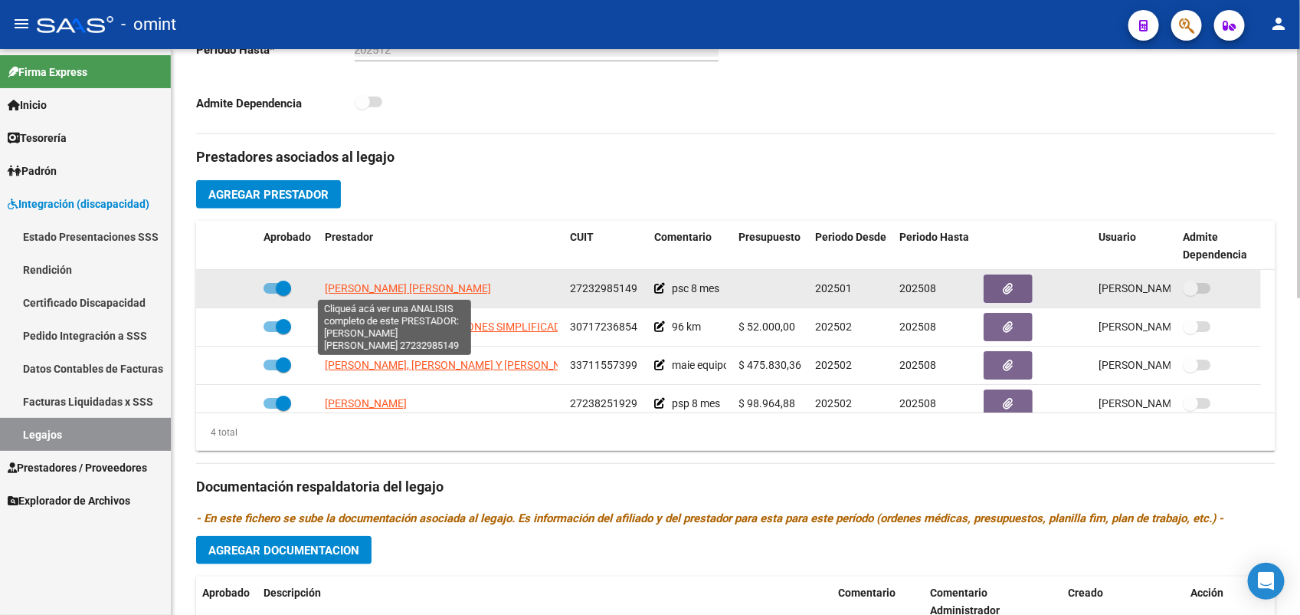
click at [392, 282] on span "DEPASQUALE STELLA MARIS" at bounding box center [408, 288] width 166 height 12
type textarea "27232985149"
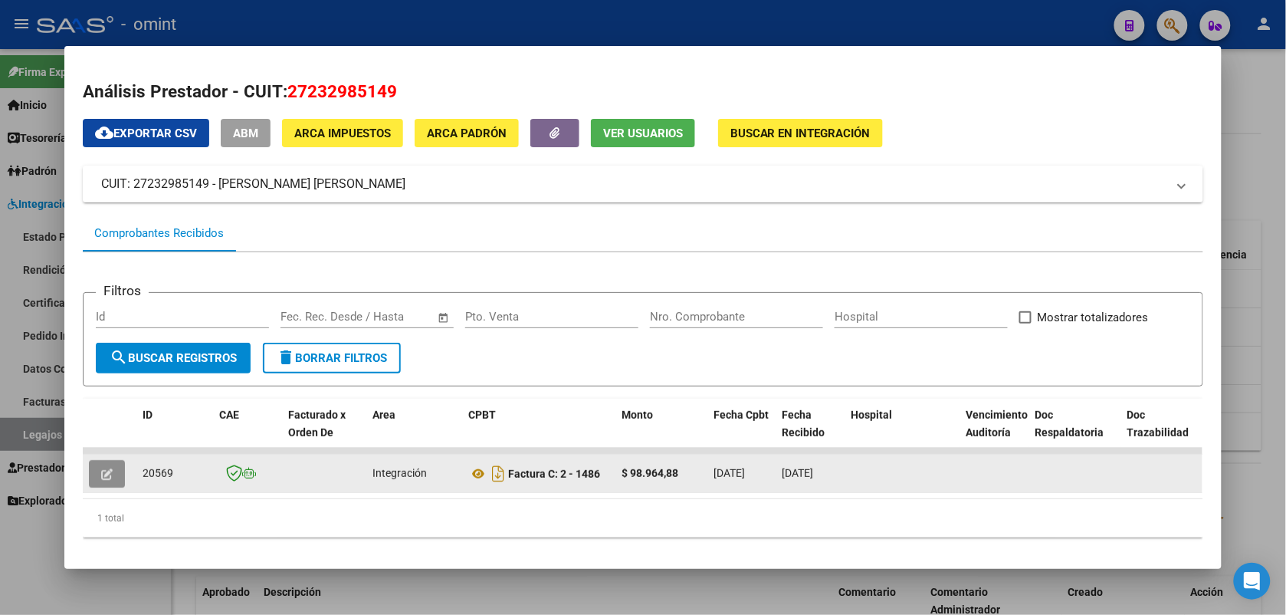
click at [101, 473] on icon "button" at bounding box center [106, 473] width 11 height 11
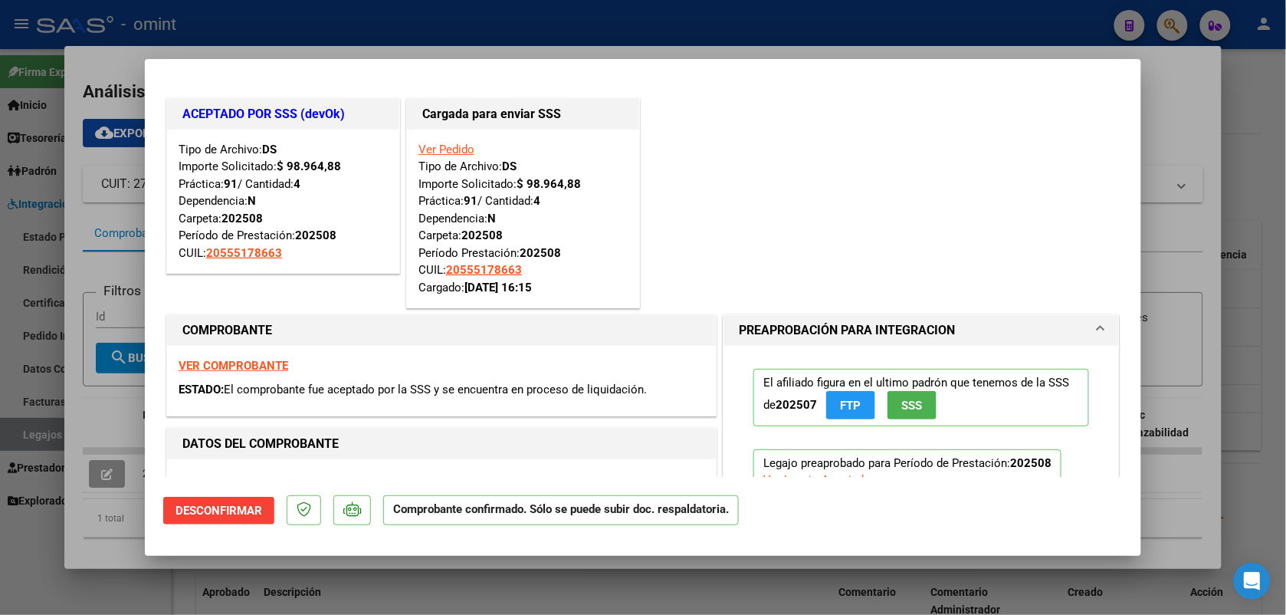
click at [308, 25] on div at bounding box center [643, 307] width 1286 height 615
type input "$ 0,00"
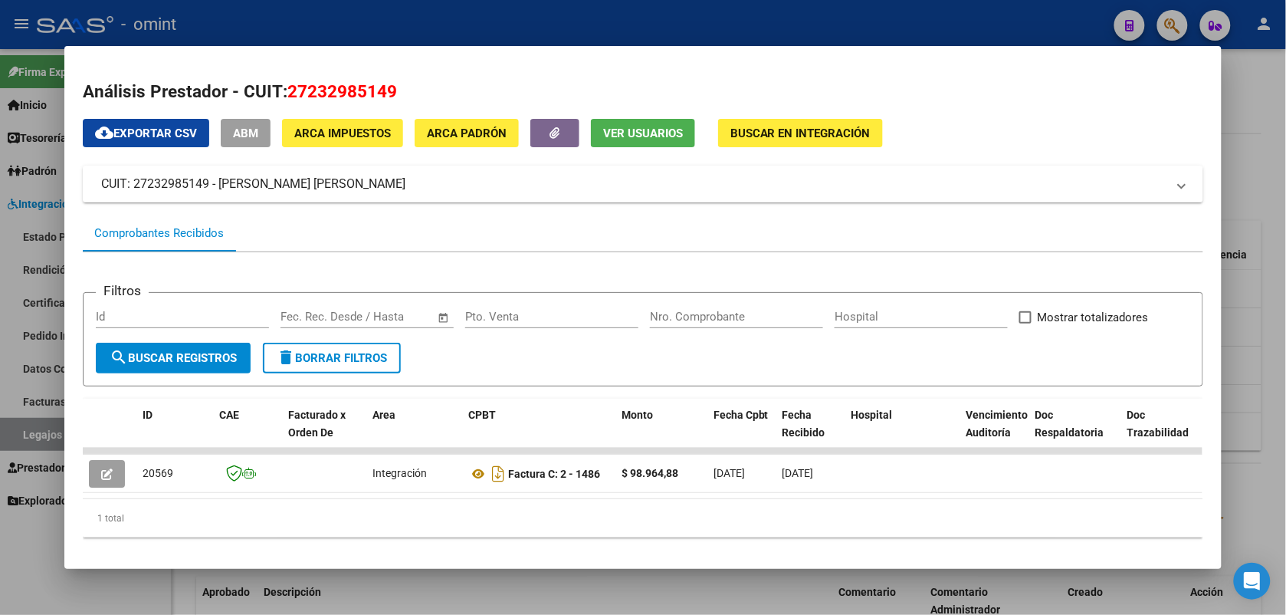
click at [307, 32] on div at bounding box center [643, 307] width 1286 height 615
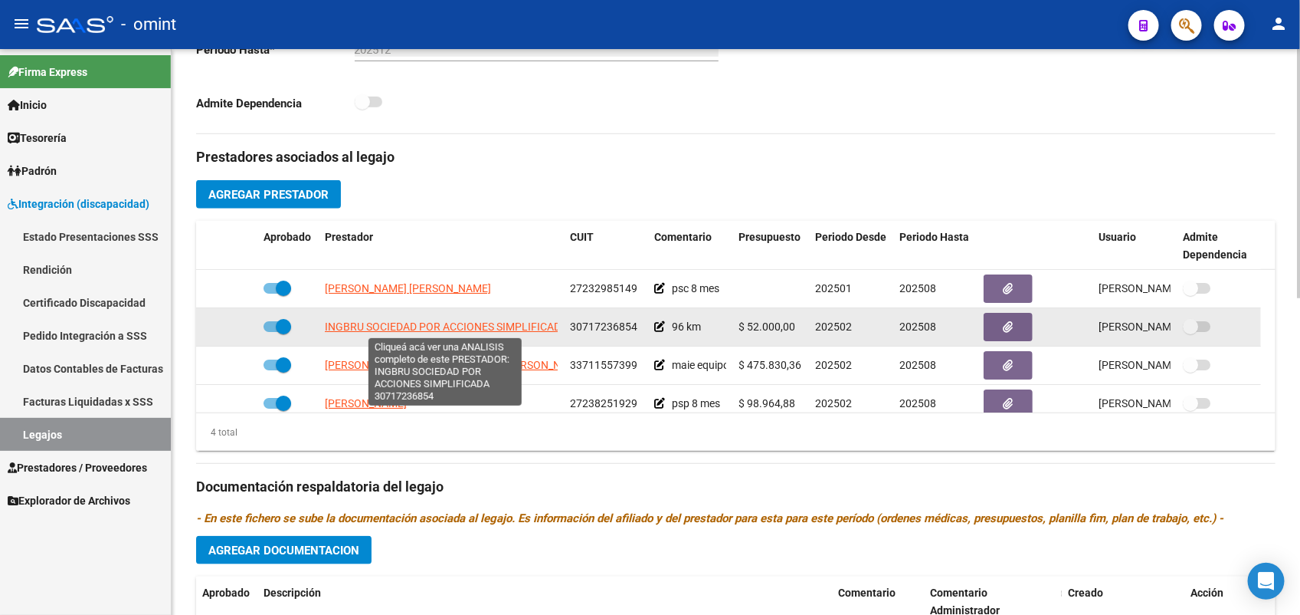
click at [369, 324] on span "INGBRU SOCIEDAD POR ACCIONES SIMPLIFICADA" at bounding box center [446, 326] width 243 height 12
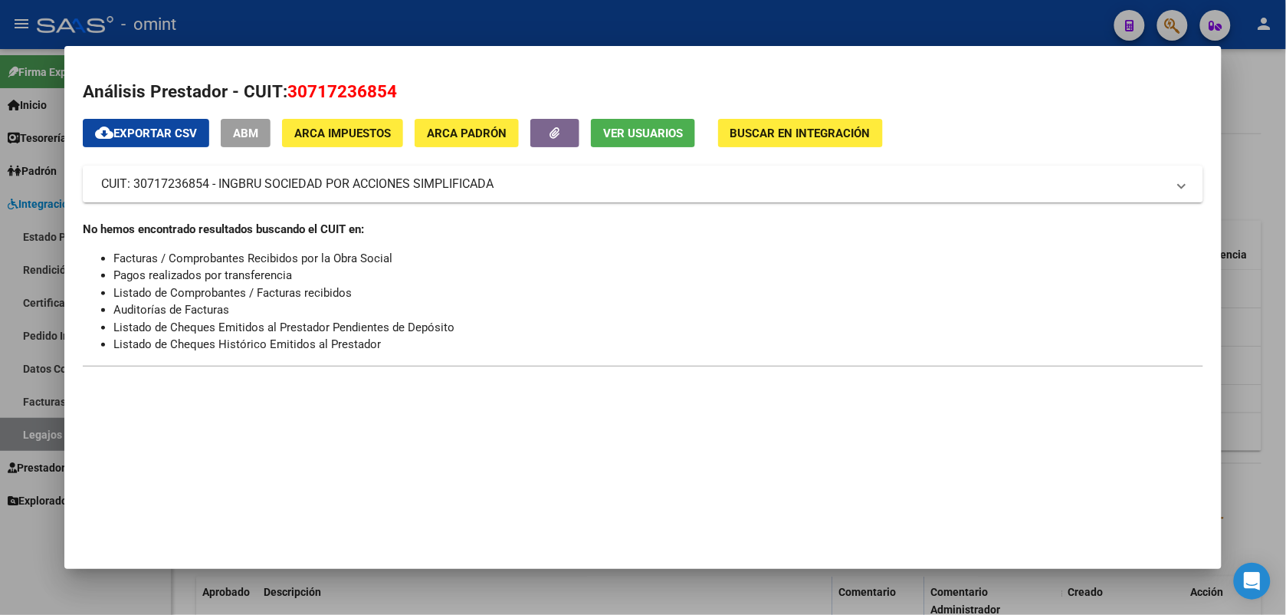
click at [334, 21] on div at bounding box center [643, 307] width 1286 height 615
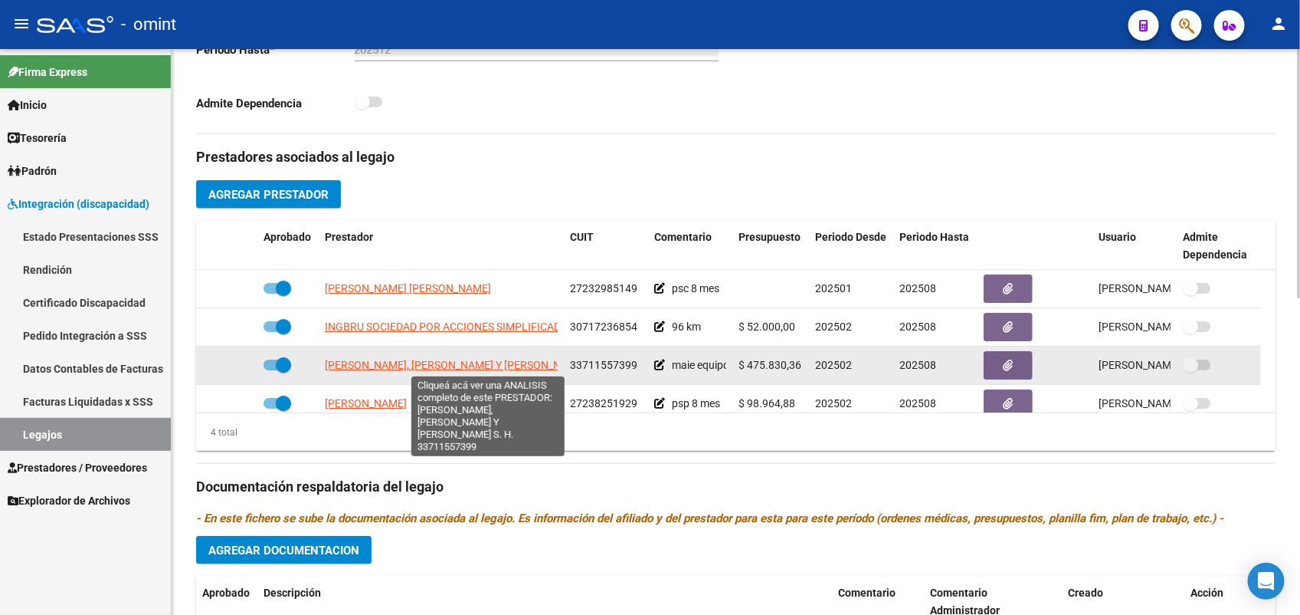
click at [495, 361] on span "MARCELA CASTRO, ROSANA MEZZAVILLA Y PAOLA NAVALON S. H." at bounding box center [468, 365] width 286 height 12
type textarea "33711557399"
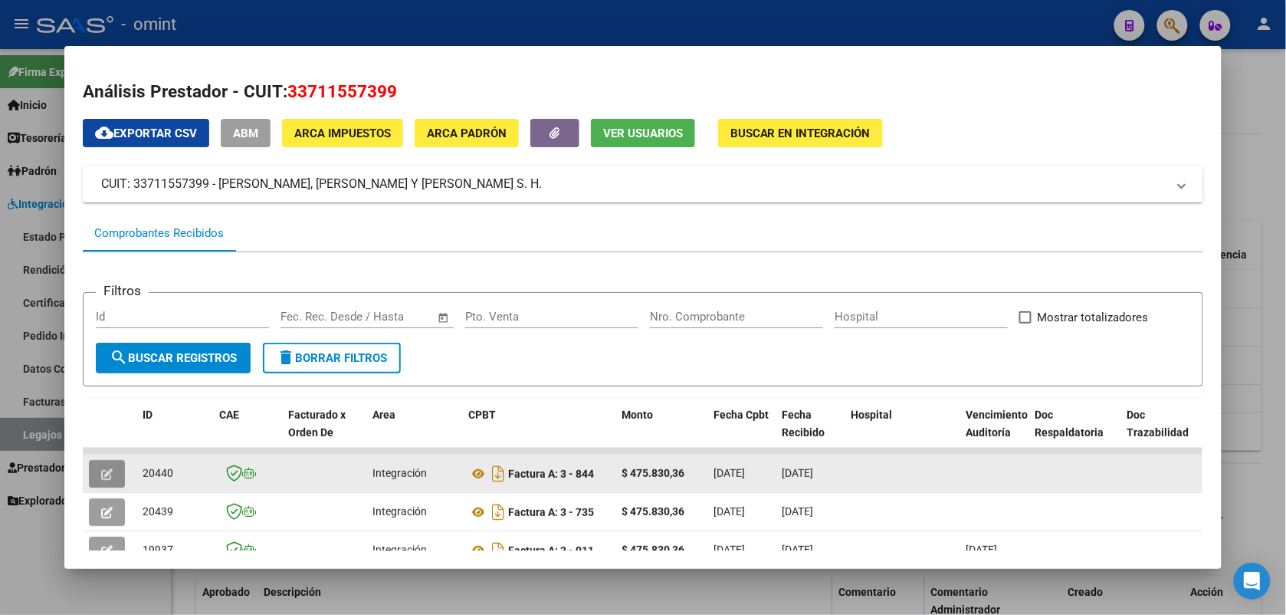
click at [101, 473] on icon "button" at bounding box center [106, 473] width 11 height 11
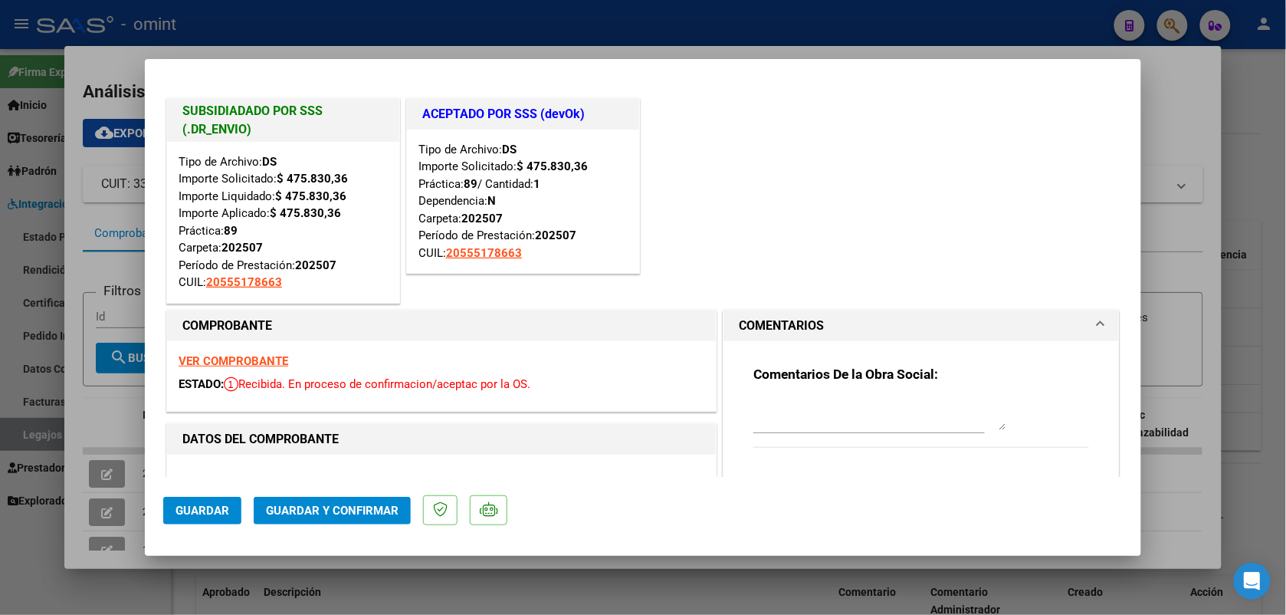
click at [220, 15] on div at bounding box center [643, 307] width 1286 height 615
type input "$ 0,00"
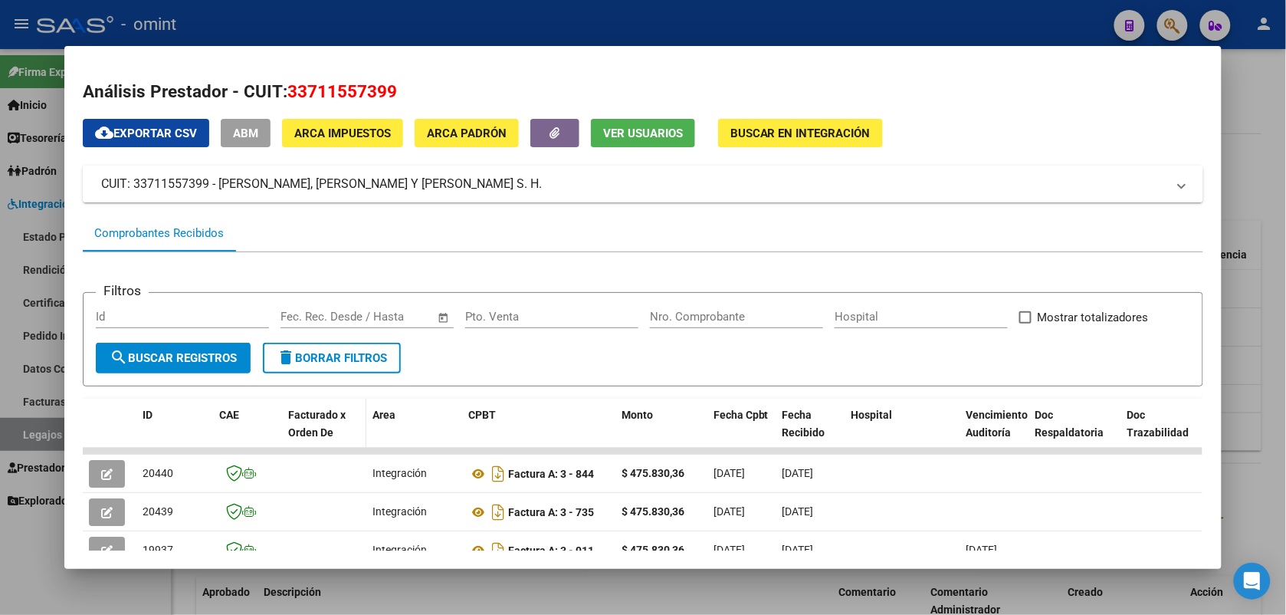
scroll to position [96, 0]
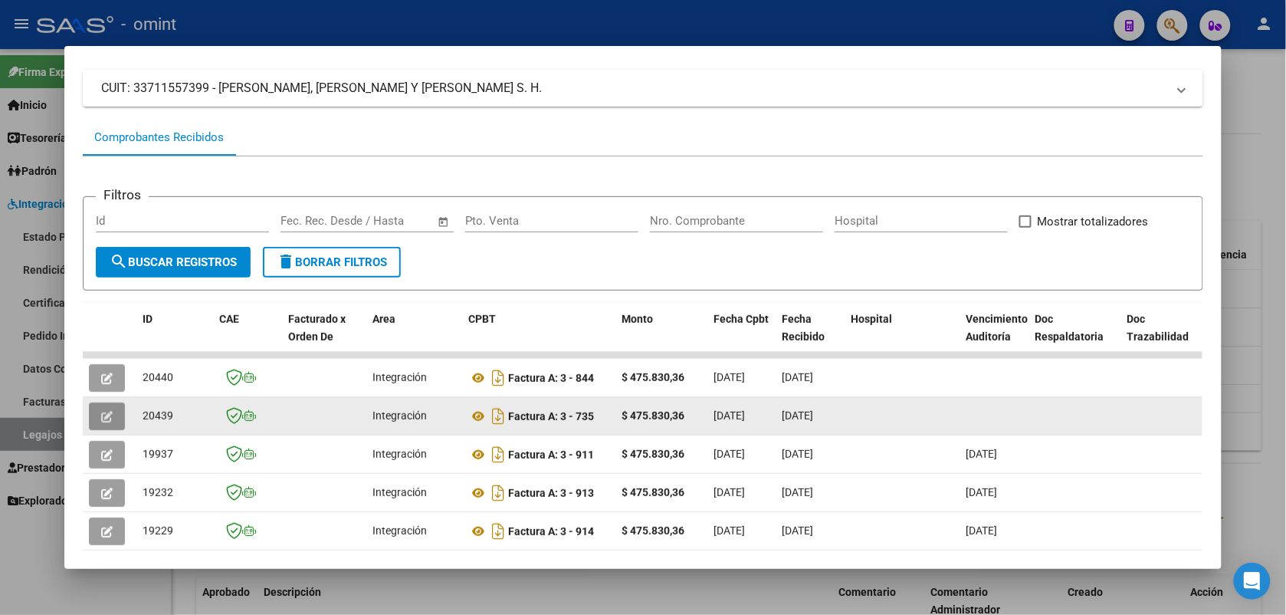
click at [93, 415] on button "button" at bounding box center [107, 416] width 36 height 28
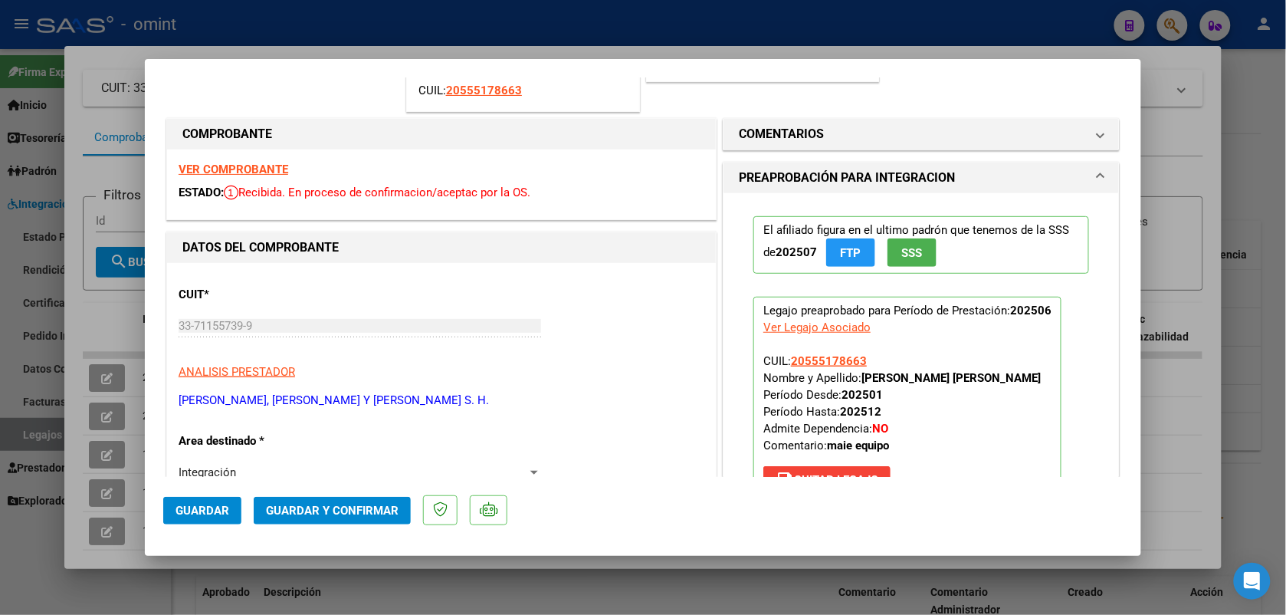
scroll to position [287, 0]
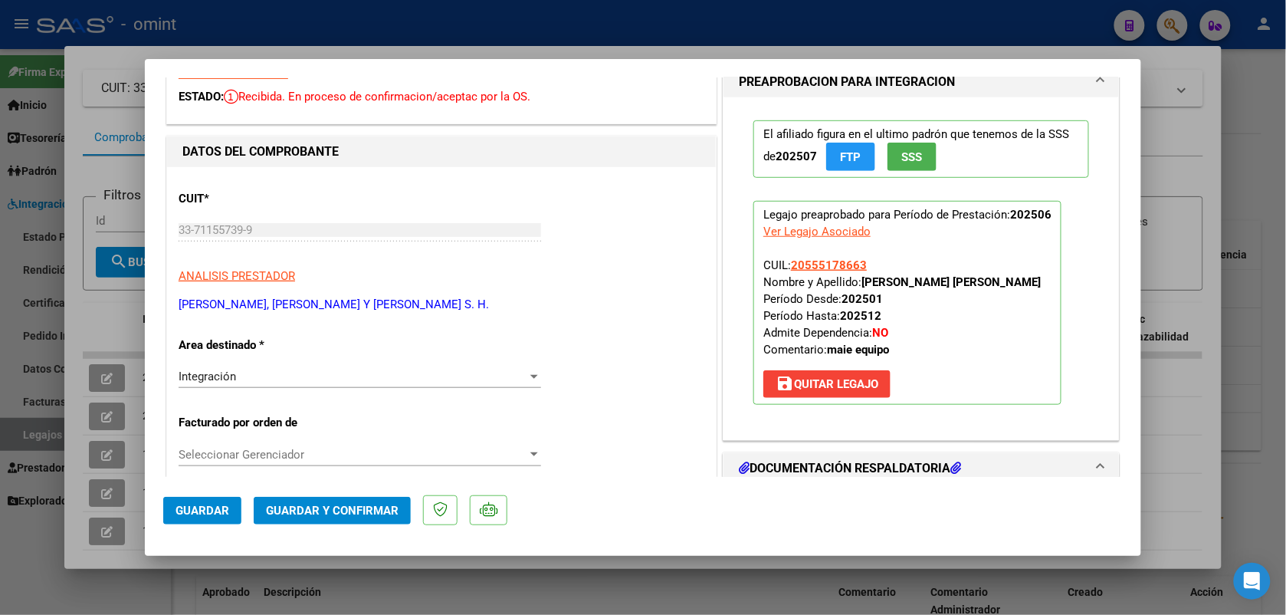
click at [573, 19] on div at bounding box center [643, 307] width 1286 height 615
type input "$ 0,00"
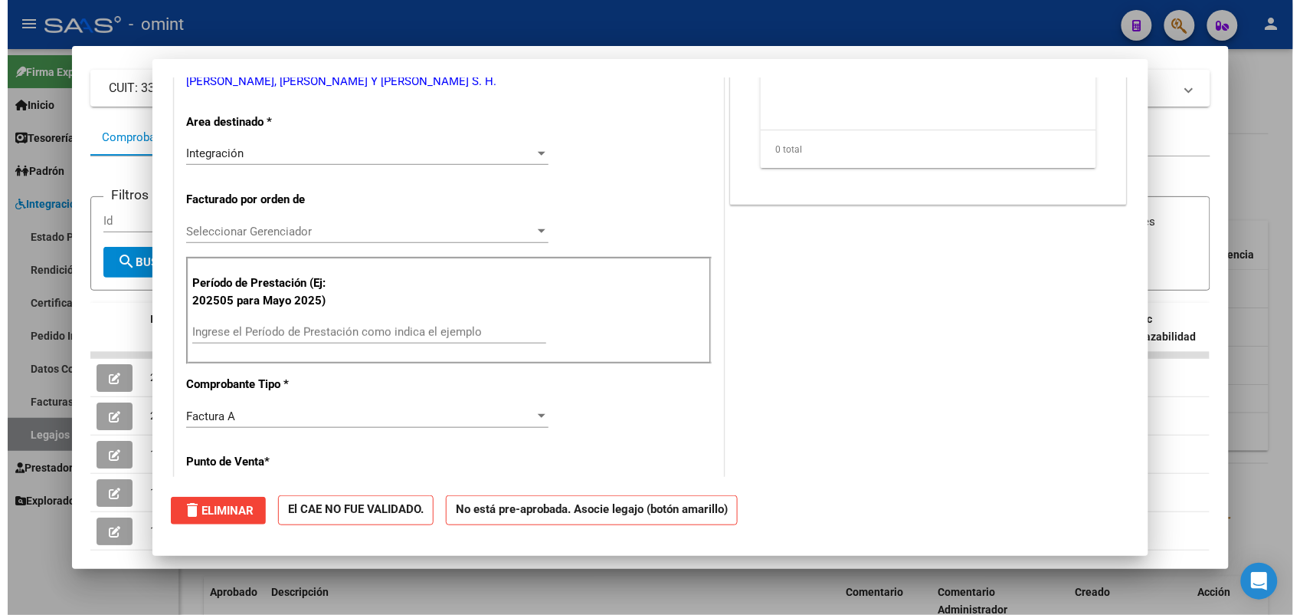
scroll to position [75, 0]
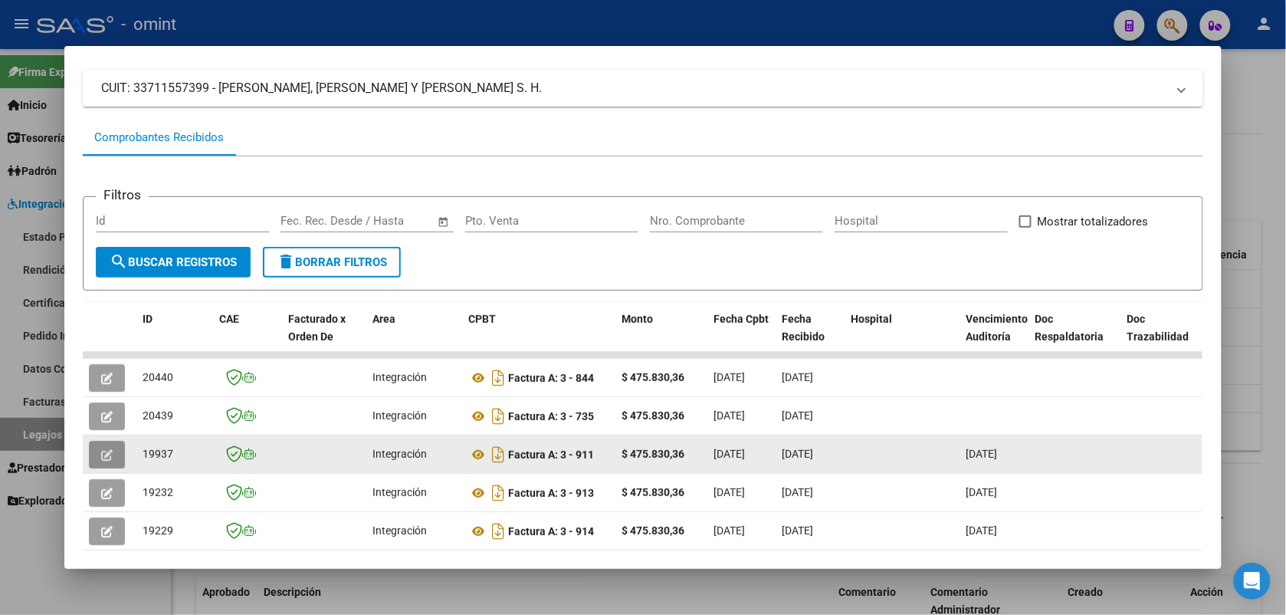
click at [89, 452] on button "button" at bounding box center [107, 455] width 36 height 28
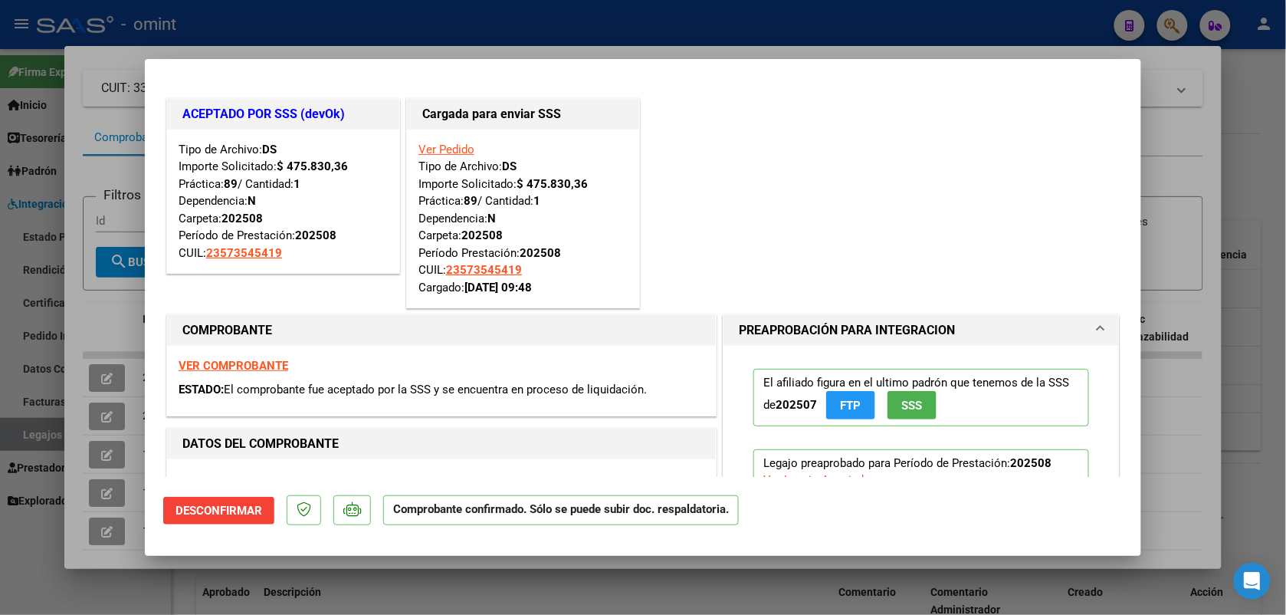
click at [389, 31] on div at bounding box center [643, 307] width 1286 height 615
type input "$ 0,00"
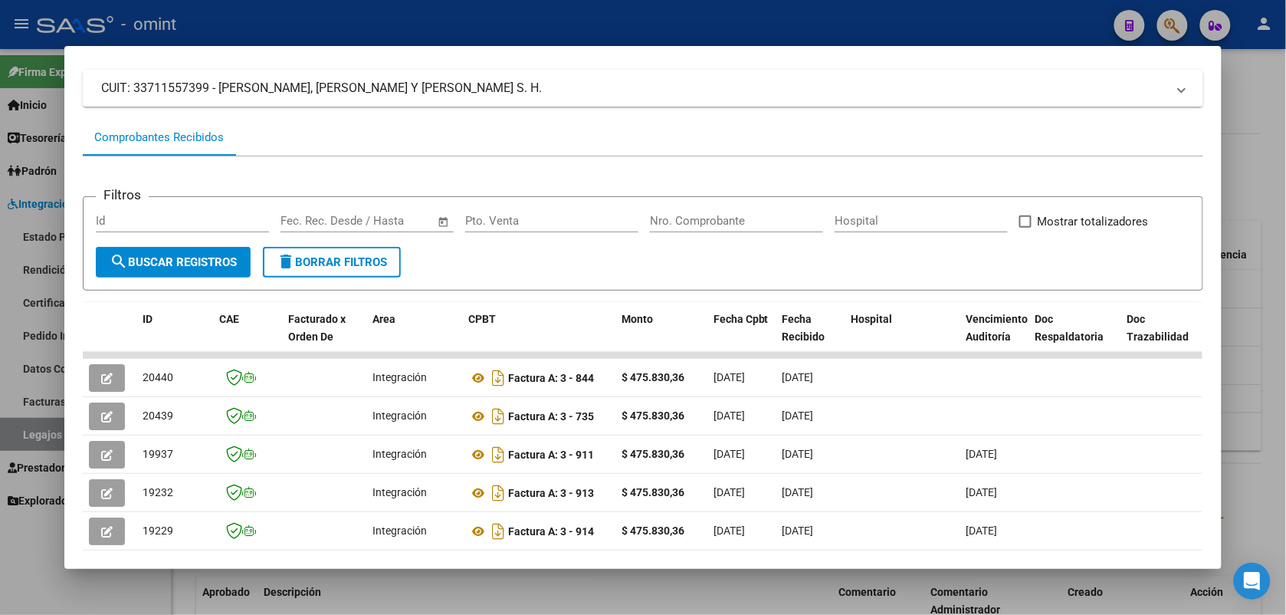
click at [373, 9] on div at bounding box center [643, 307] width 1286 height 615
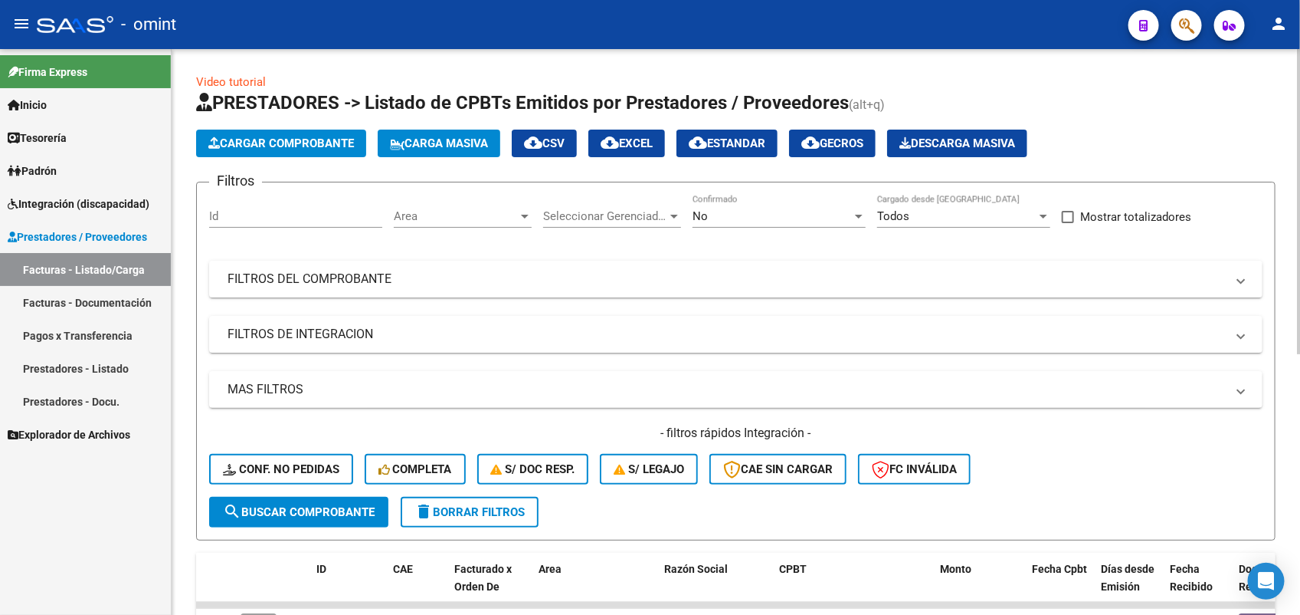
click at [737, 218] on div "No" at bounding box center [772, 216] width 159 height 14
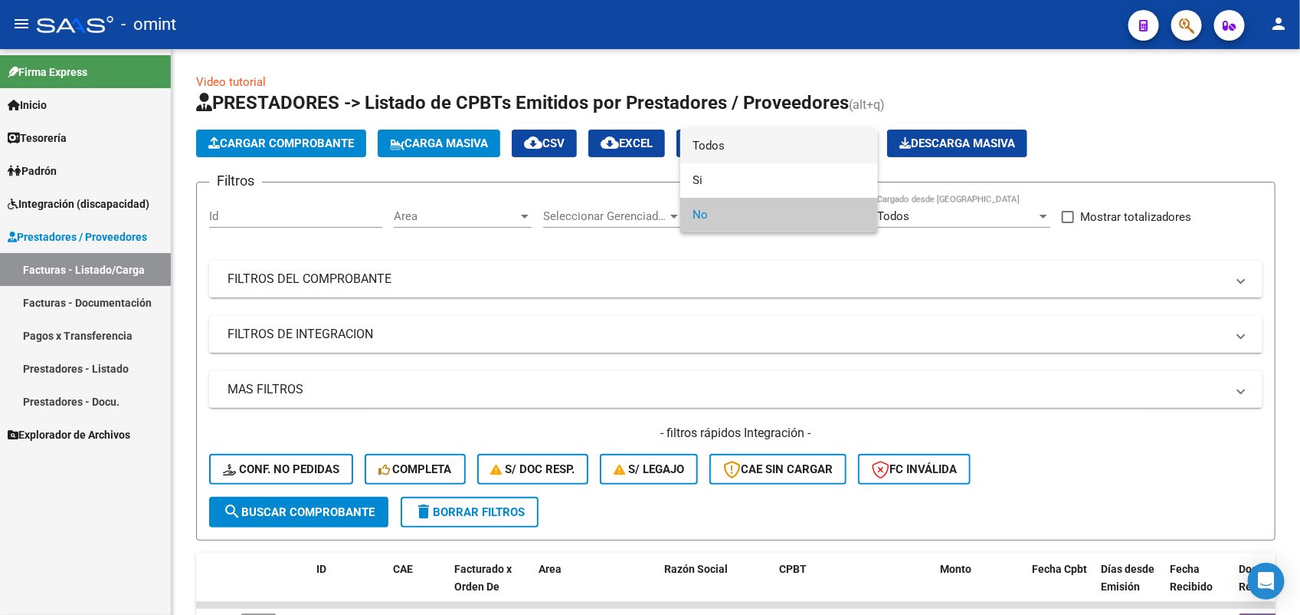
click at [707, 143] on span "Todos" at bounding box center [779, 146] width 173 height 34
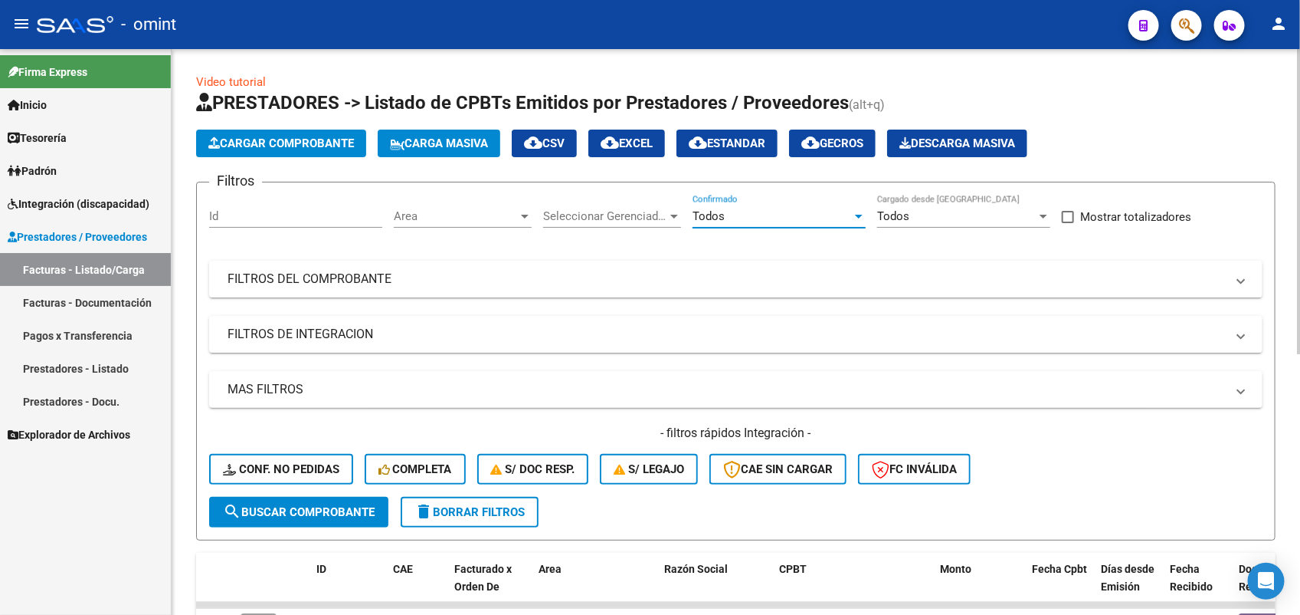
click at [333, 500] on button "search Buscar Comprobante" at bounding box center [298, 512] width 179 height 31
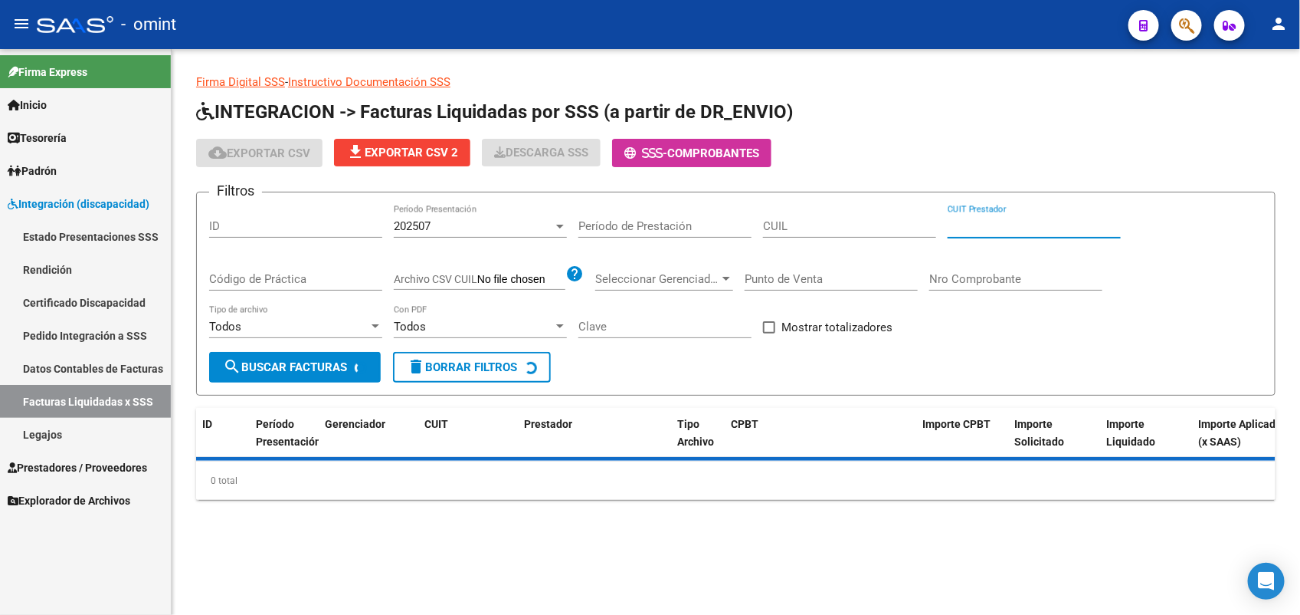
click at [1013, 227] on input "CUIT Prestador" at bounding box center [1034, 226] width 173 height 14
paste input "27-23825192-9"
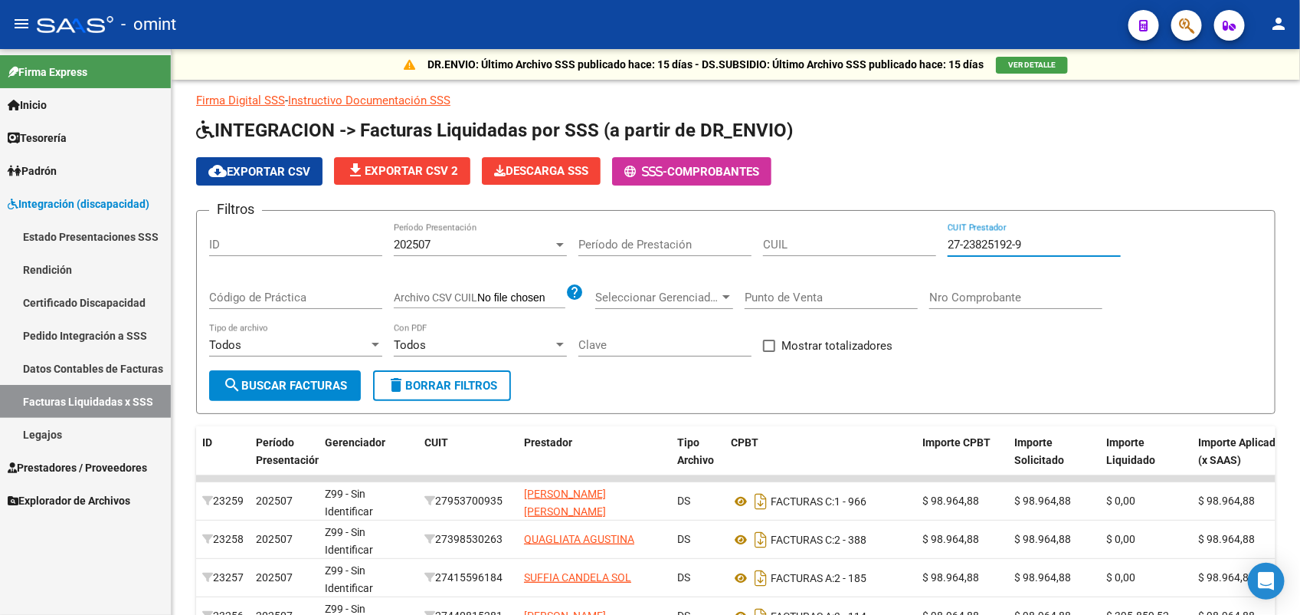
type input "27-23825192-9"
click at [790, 242] on input "CUIL" at bounding box center [849, 245] width 173 height 14
paste input "20-55517866-3"
type input "20-55517866-3"
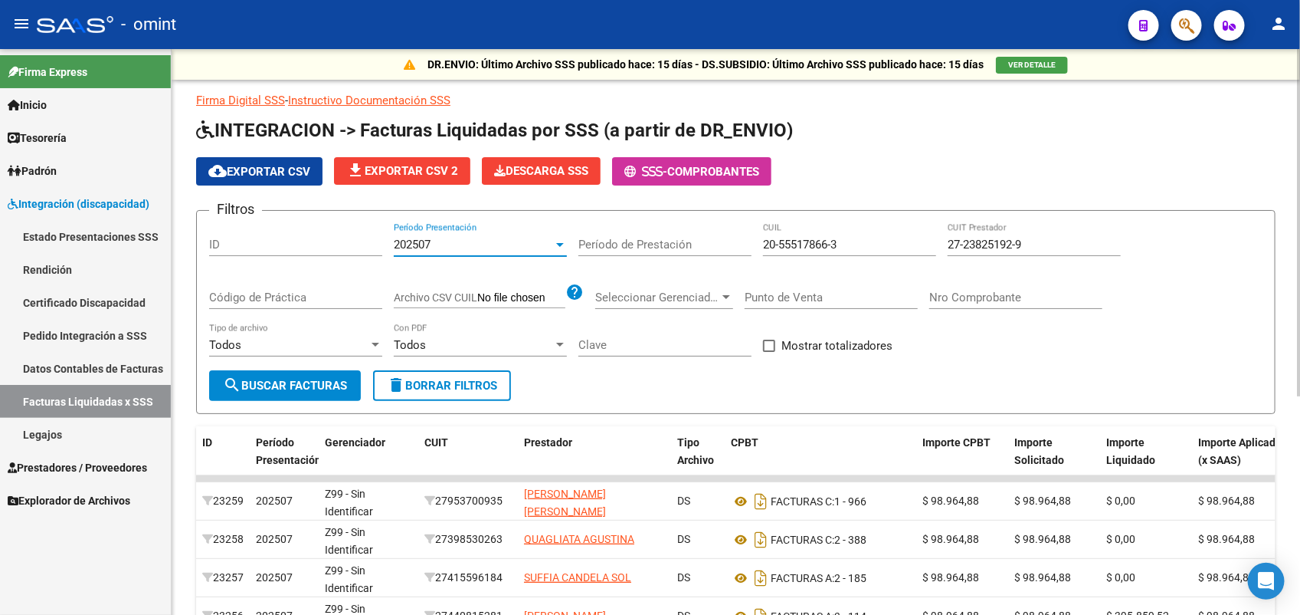
click at [441, 244] on div "202507" at bounding box center [473, 245] width 159 height 14
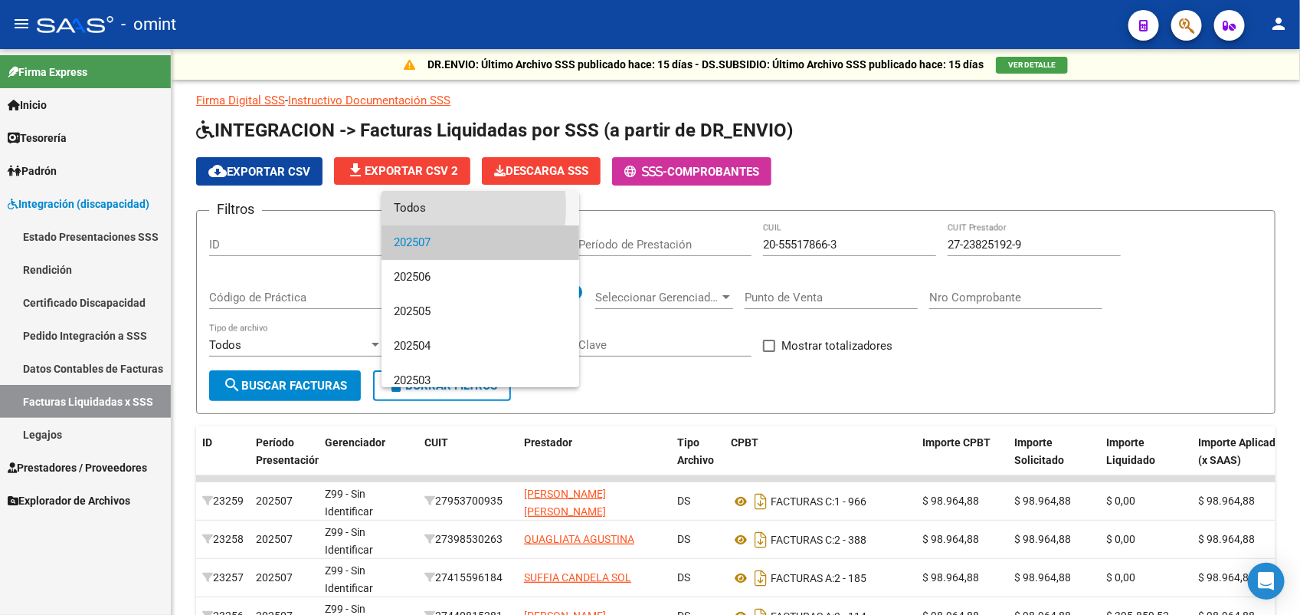
click at [406, 207] on span "Todos" at bounding box center [480, 208] width 173 height 34
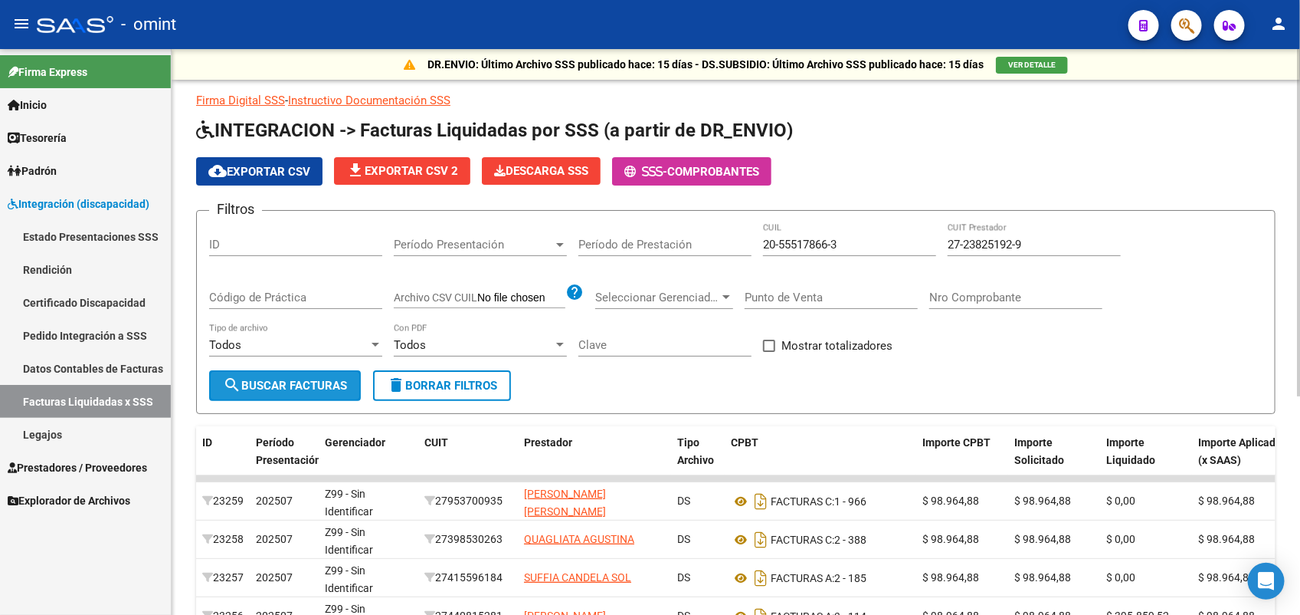
click at [327, 385] on span "search Buscar Facturas" at bounding box center [285, 386] width 124 height 14
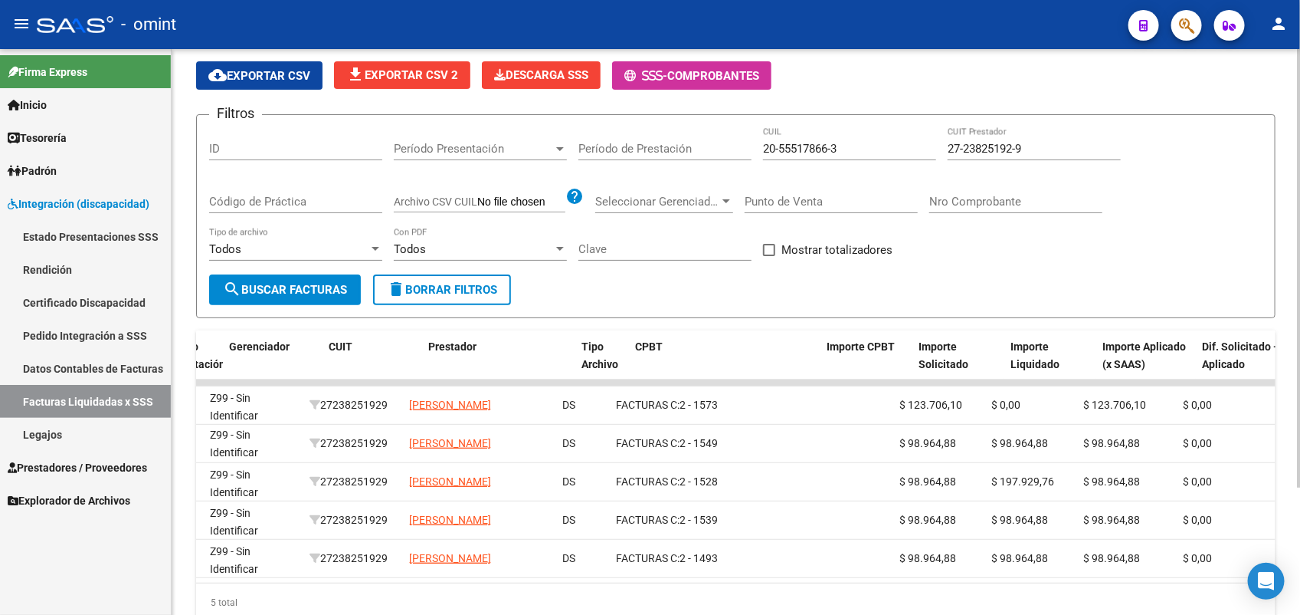
scroll to position [0, 96]
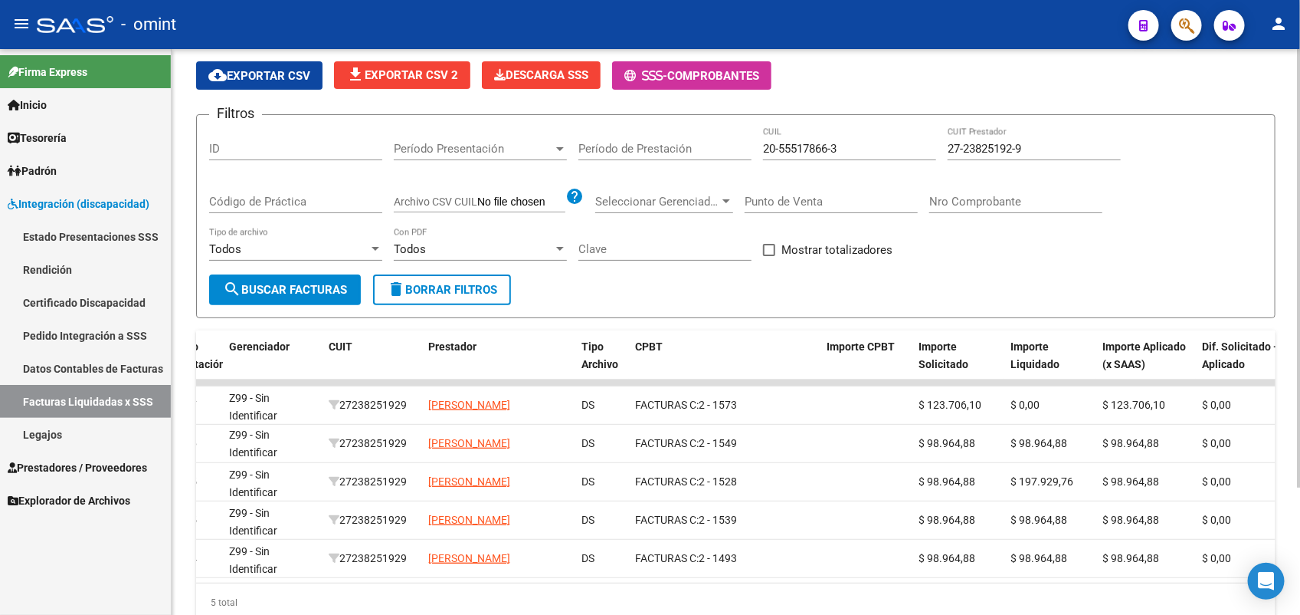
drag, startPoint x: 454, startPoint y: 607, endPoint x: 374, endPoint y: 607, distance: 79.7
click at [428, 607] on div "5 total" at bounding box center [736, 602] width 1080 height 38
click at [374, 607] on div "5 total" at bounding box center [736, 602] width 1080 height 38
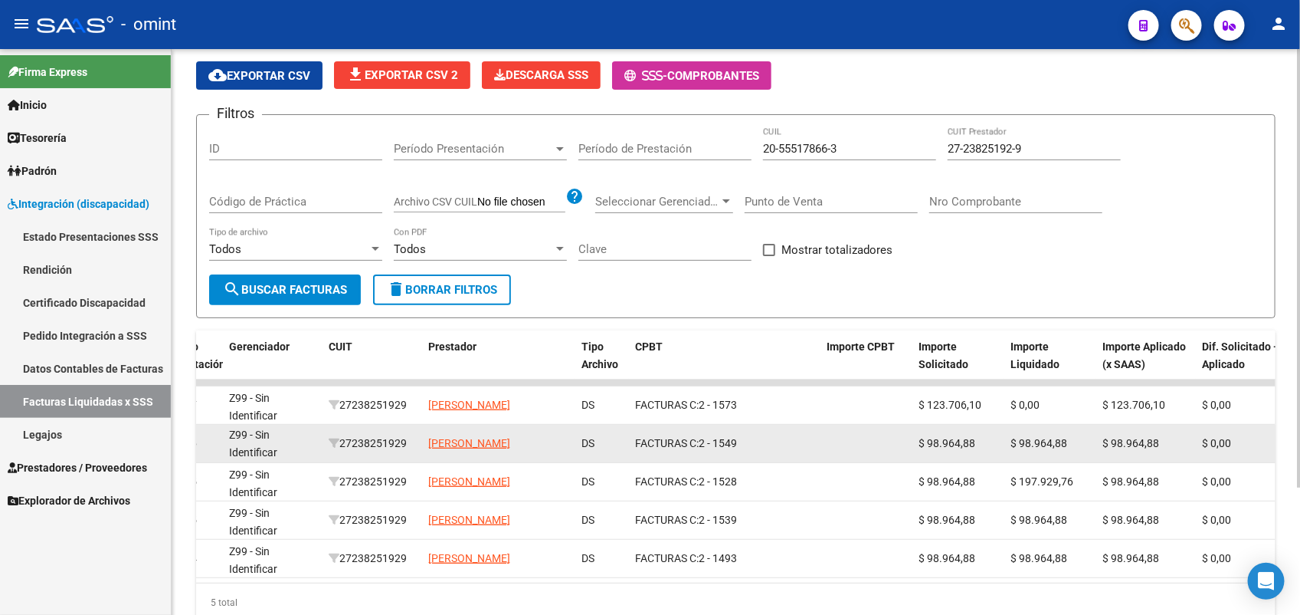
drag, startPoint x: 416, startPoint y: 438, endPoint x: 346, endPoint y: 444, distance: 70.8
click at [346, 444] on datatable-body-cell "27238251929" at bounding box center [373, 444] width 100 height 38
drag, startPoint x: 346, startPoint y: 444, endPoint x: 362, endPoint y: 441, distance: 16.4
copy div "27238251929"
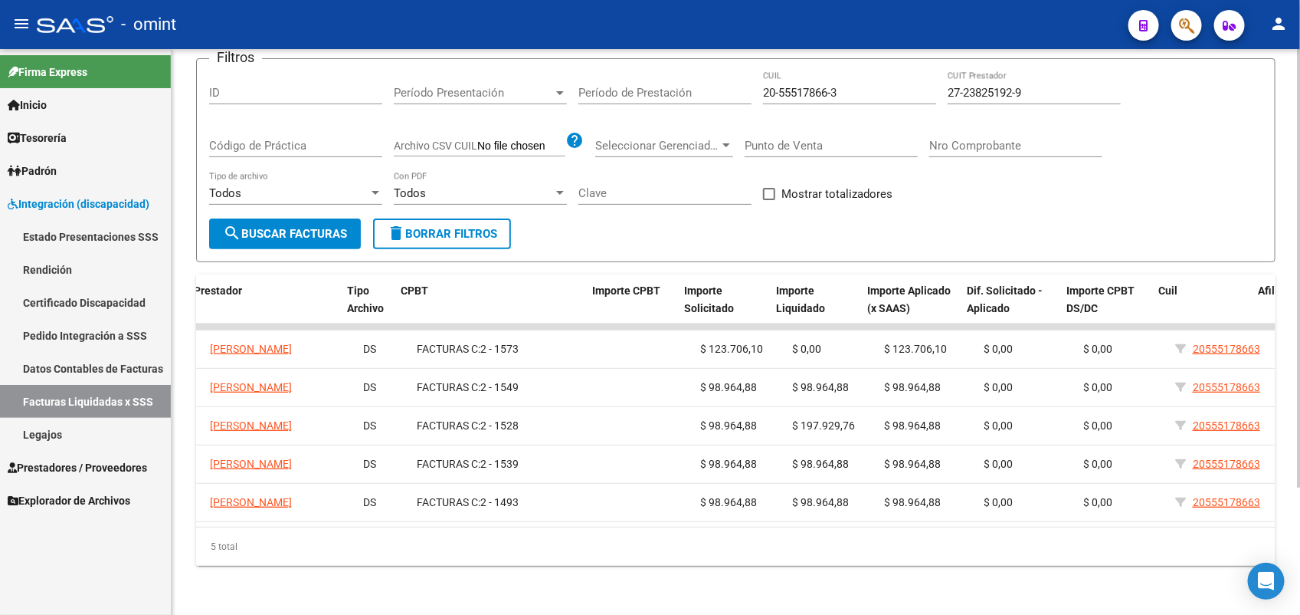
scroll to position [0, 441]
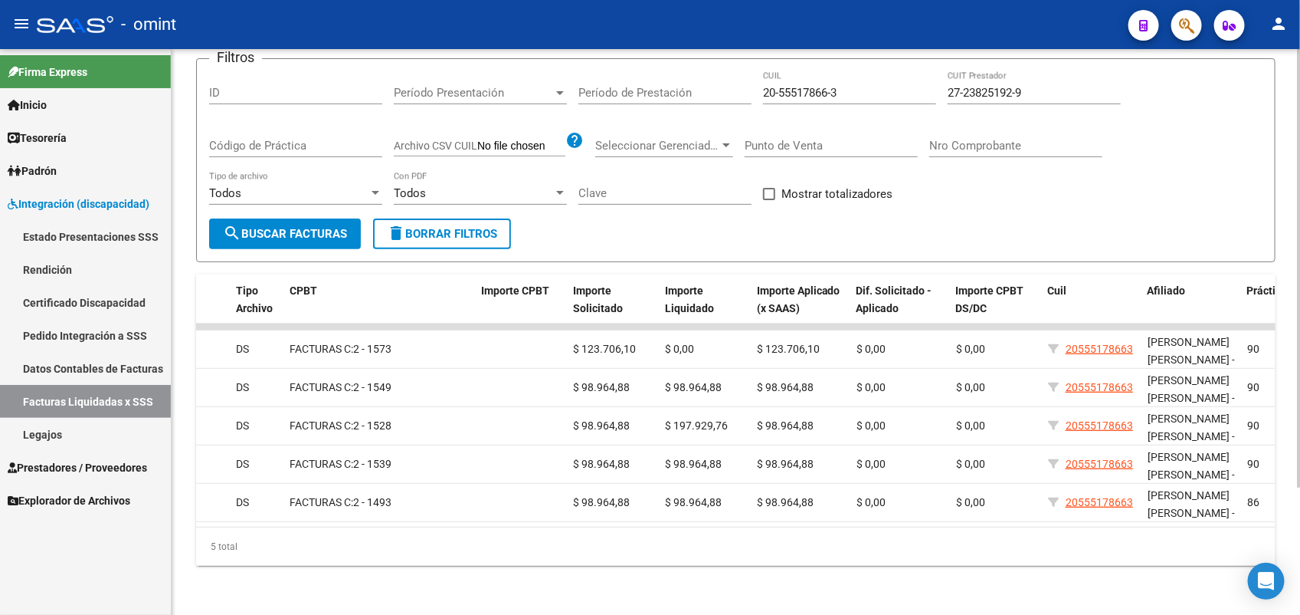
click at [246, 592] on div "DR.ENVIO: Último Archivo SSS publicado hace: 15 días - DS.SUBSIDIO: Último Arch…" at bounding box center [736, 255] width 1129 height 717
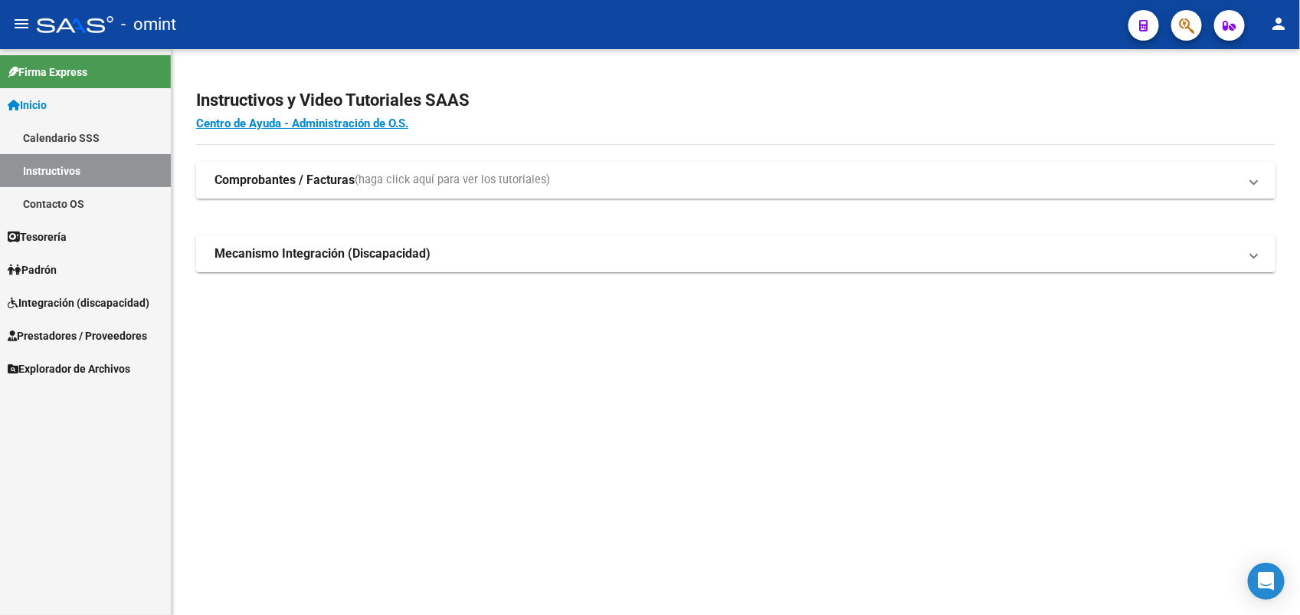
click at [35, 304] on span "Integración (discapacidad)" at bounding box center [79, 302] width 142 height 17
